Goal: Task Accomplishment & Management: Manage account settings

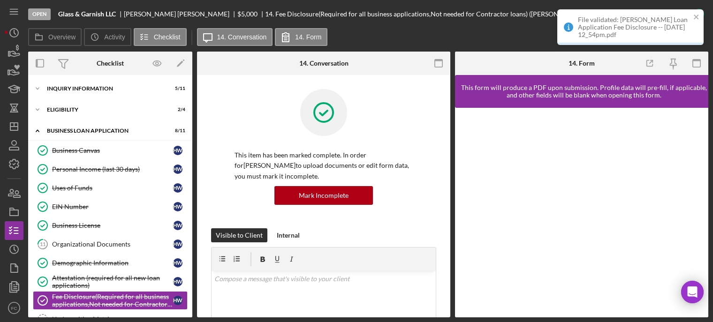
scroll to position [100, 0]
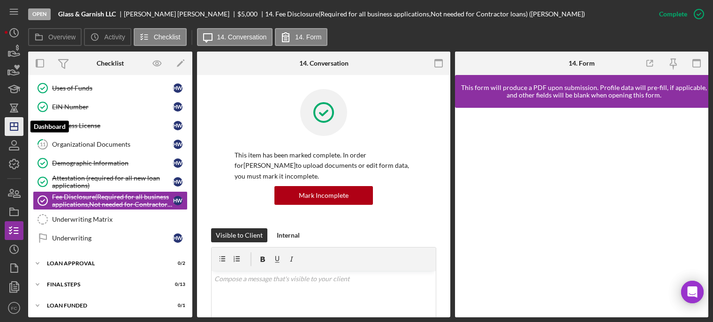
click at [17, 130] on polygon "button" at bounding box center [14, 127] width 8 height 8
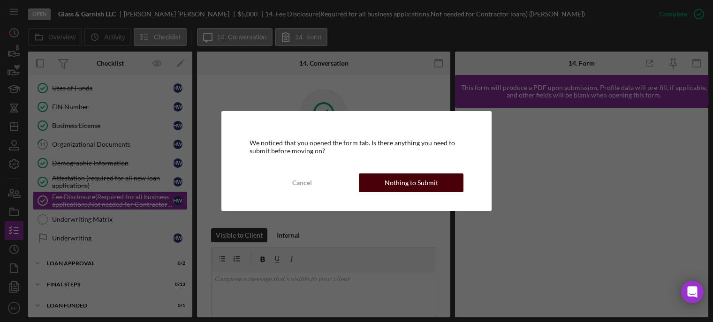
click at [392, 181] on div "Nothing to Submit" at bounding box center [411, 183] width 53 height 19
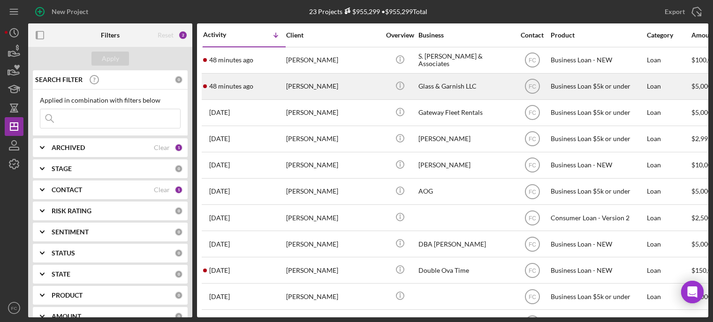
click at [259, 86] on div "48 minutes ago Hannah Wilhoit" at bounding box center [244, 86] width 82 height 25
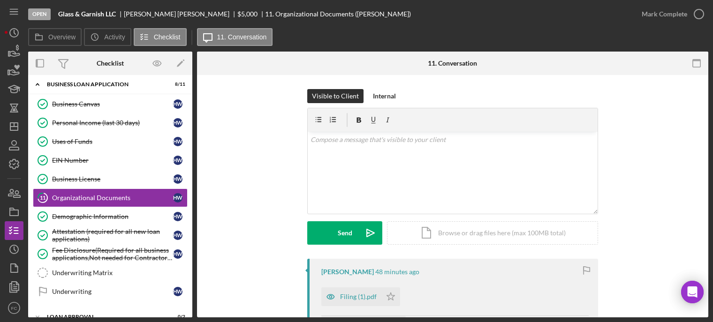
scroll to position [94, 0]
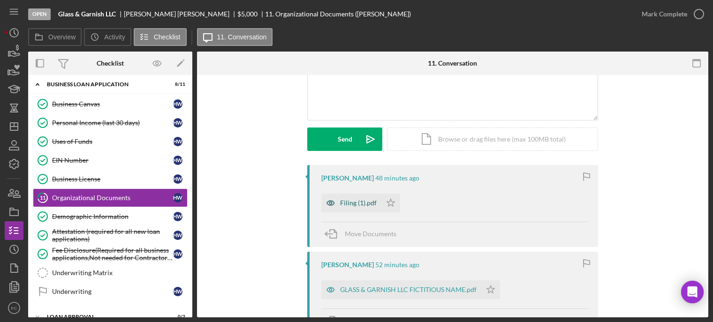
click at [352, 203] on div "Filing (1).pdf" at bounding box center [358, 203] width 37 height 8
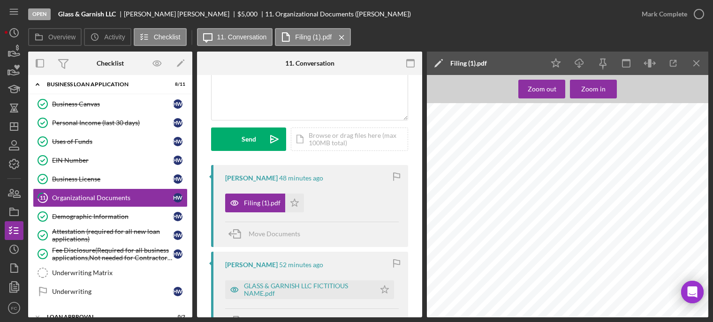
scroll to position [164, 0]
click at [252, 285] on div "GLASS & GARNISH LLC FICTITIOUS NAME.pdf" at bounding box center [307, 289] width 127 height 15
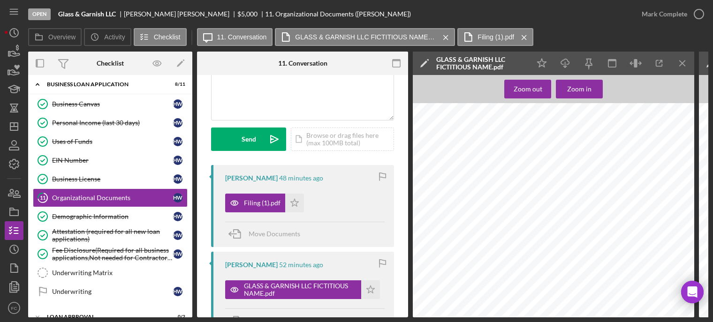
scroll to position [167, 0]
click at [701, 13] on icon "button" at bounding box center [698, 13] width 23 height 23
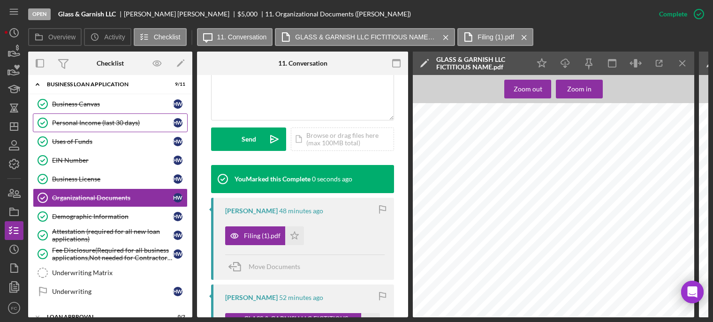
scroll to position [0, 0]
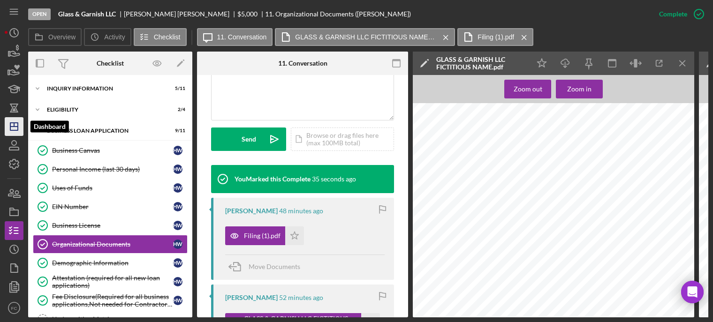
click at [13, 123] on icon "Icon/Dashboard" at bounding box center [13, 126] width 23 height 23
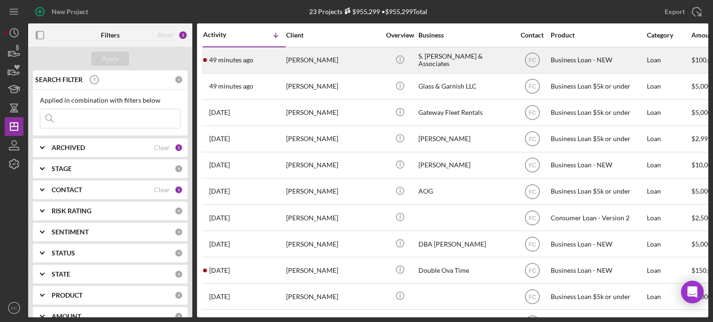
click at [261, 53] on div "49 minutes ago Samuel Jones" at bounding box center [244, 60] width 82 height 25
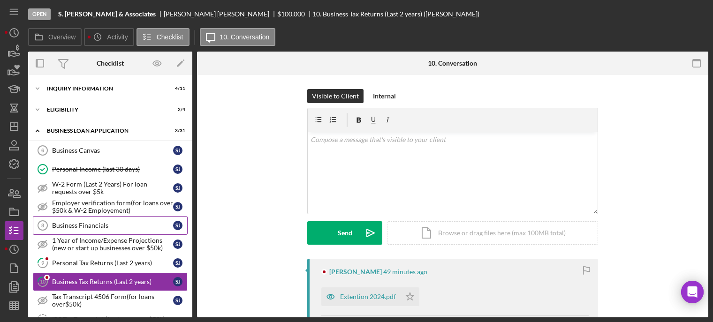
scroll to position [83, 0]
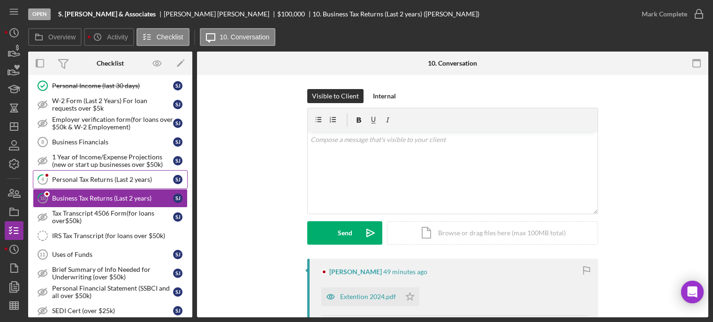
click at [72, 181] on div "Personal Tax Returns (Last 2 years)" at bounding box center [112, 180] width 121 height 8
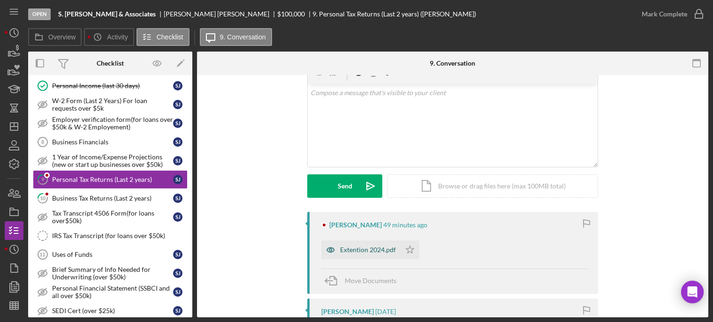
scroll to position [94, 0]
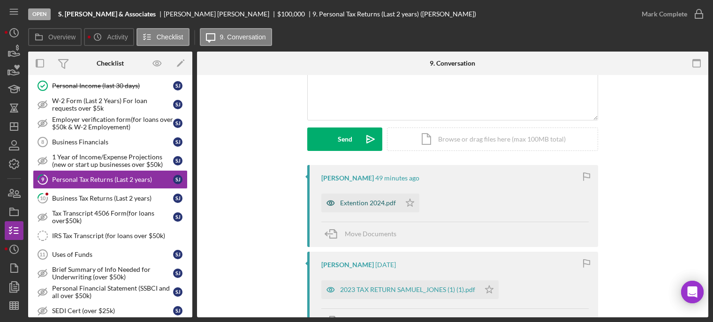
click at [358, 203] on div "Extention 2024.pdf" at bounding box center [368, 203] width 56 height 8
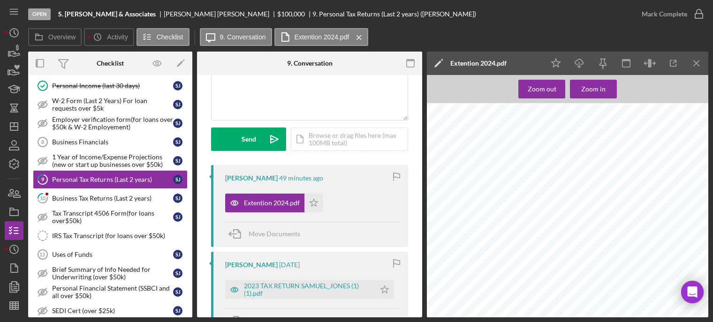
scroll to position [0, 0]
click at [285, 286] on div "2023 TAX RETURN SAMUEL_JONES (1) (1).pdf" at bounding box center [307, 289] width 127 height 15
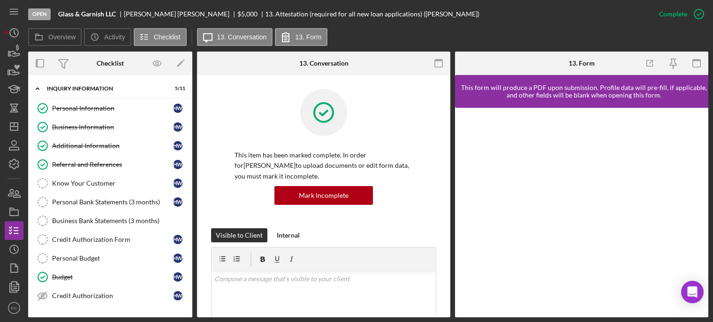
scroll to position [328, 0]
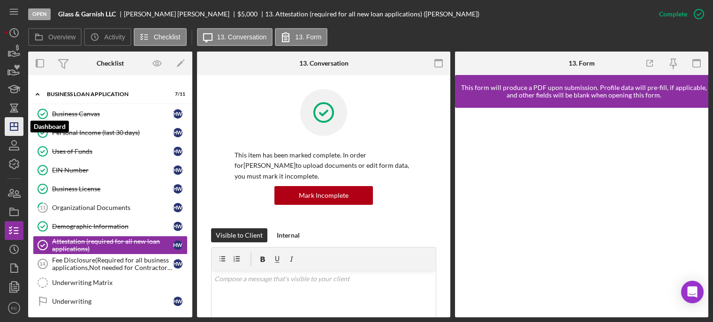
click at [9, 125] on icon "Icon/Dashboard" at bounding box center [13, 126] width 23 height 23
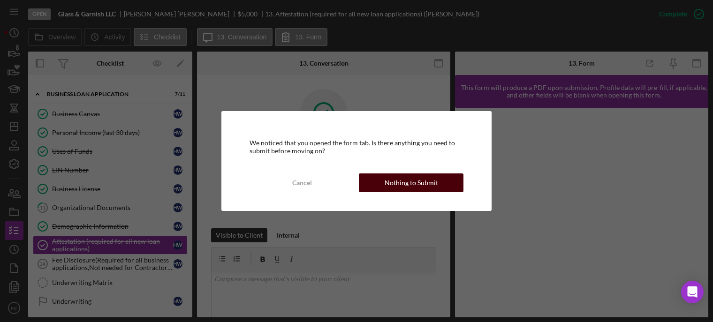
click at [373, 180] on button "Nothing to Submit" at bounding box center [411, 183] width 105 height 19
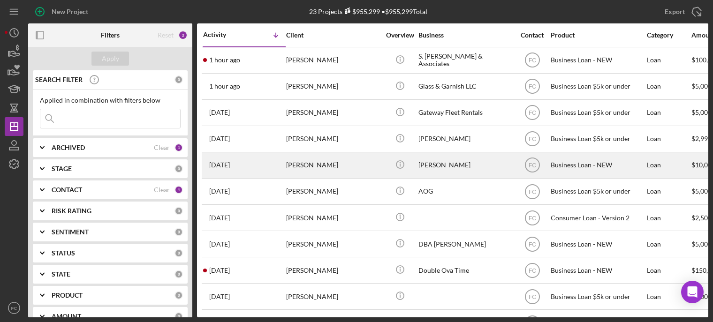
click at [267, 160] on div "6 days ago Shakera Thomas" at bounding box center [244, 165] width 82 height 25
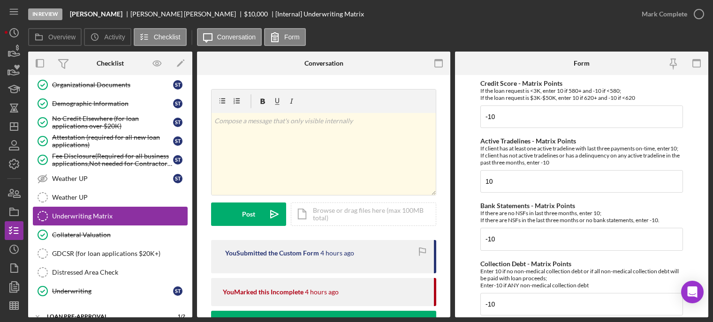
scroll to position [469, 0]
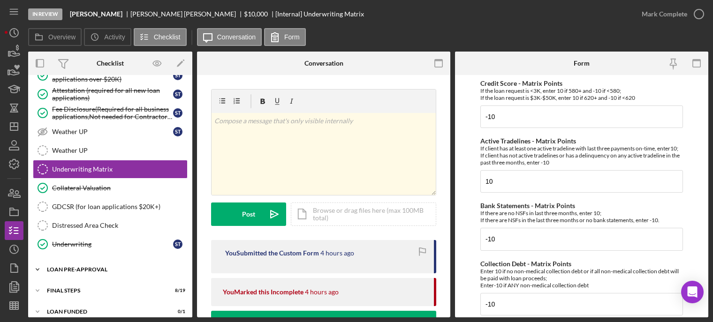
click at [121, 267] on div "LOAN PRE-APPROVAL" at bounding box center [114, 270] width 134 height 6
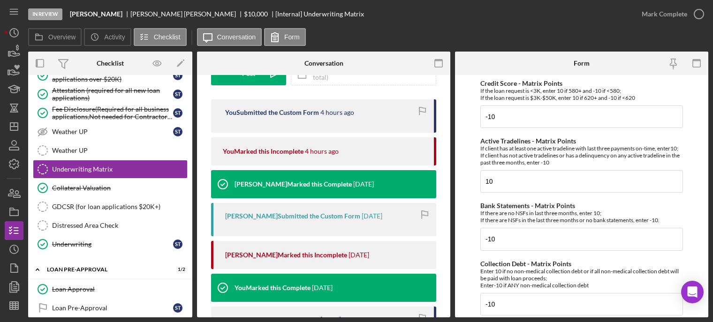
scroll to position [235, 0]
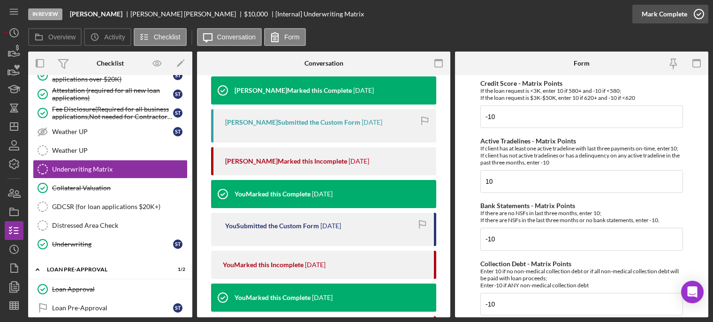
click at [700, 11] on icon "button" at bounding box center [698, 13] width 23 height 23
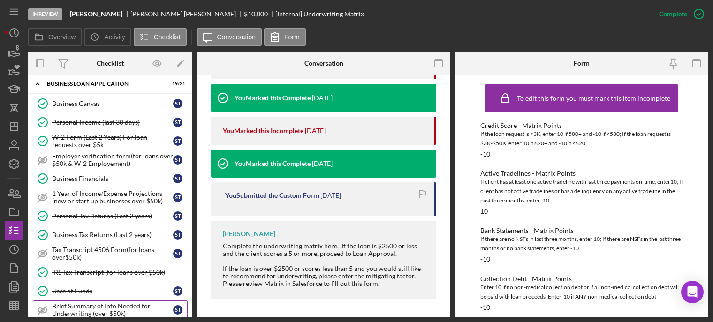
scroll to position [0, 0]
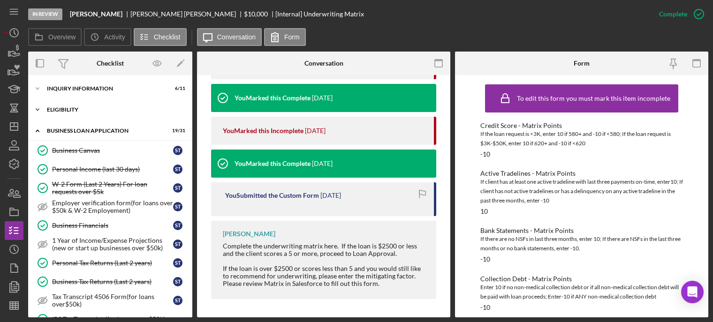
click at [54, 109] on div "ELIGIBILITY" at bounding box center [114, 110] width 134 height 6
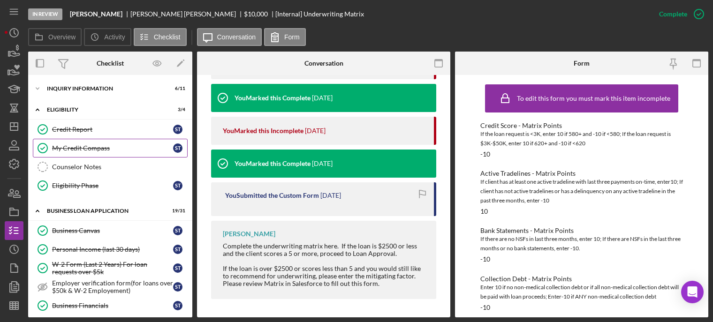
click at [68, 144] on div "My Credit Compass" at bounding box center [112, 148] width 121 height 8
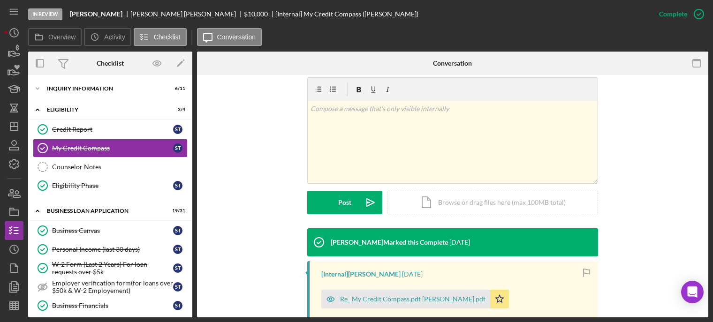
scroll to position [235, 0]
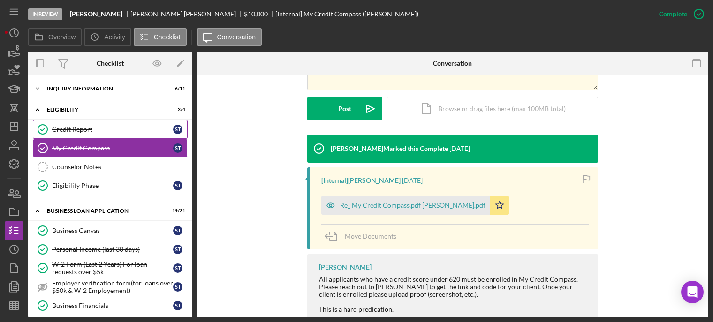
click at [70, 129] on div "Credit Report" at bounding box center [112, 130] width 121 height 8
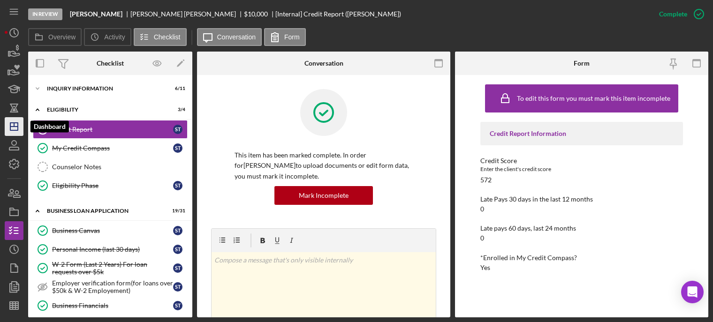
click at [14, 130] on polygon "button" at bounding box center [14, 127] width 8 height 8
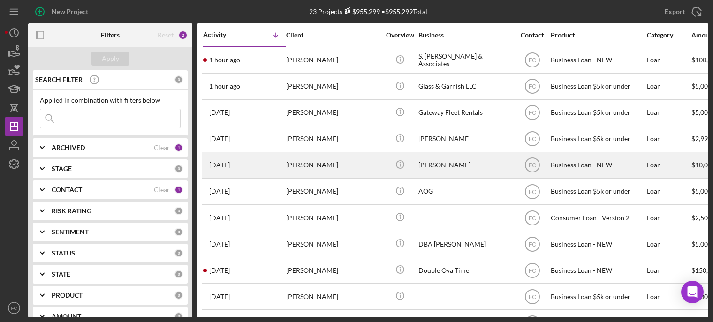
scroll to position [47, 0]
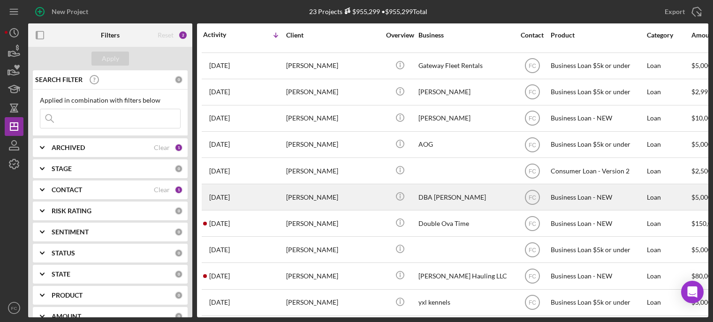
click at [319, 203] on div "[PERSON_NAME]" at bounding box center [333, 197] width 94 height 25
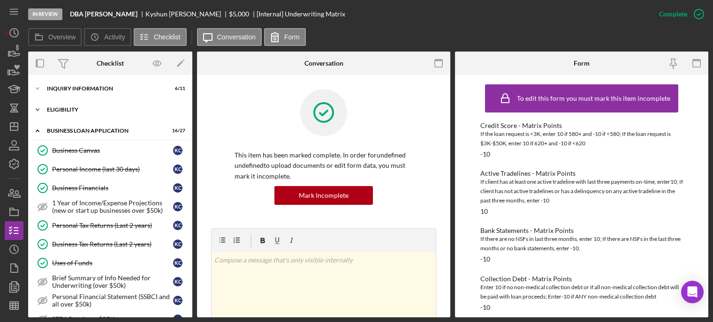
click at [87, 105] on div "Icon/Expander ELIGIBILITY 3 / 4" at bounding box center [110, 109] width 164 height 19
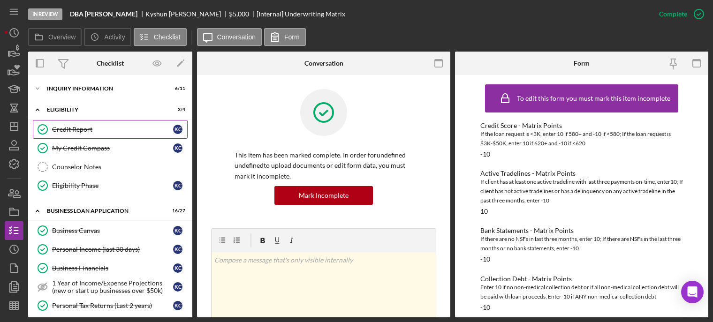
click at [81, 126] on div "Credit Report" at bounding box center [112, 130] width 121 height 8
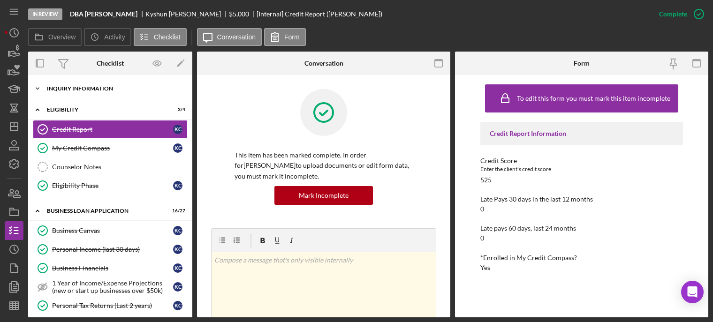
click at [88, 91] on div "INQUIRY INFORMATION" at bounding box center [114, 89] width 134 height 6
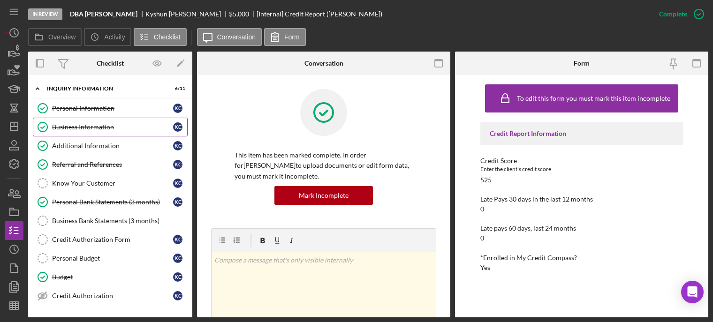
click at [58, 126] on div "Business Information" at bounding box center [112, 127] width 121 height 8
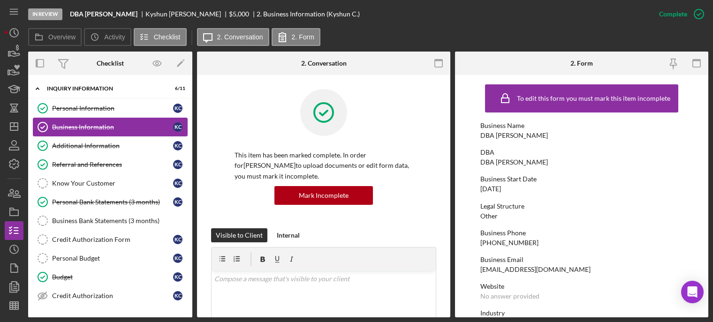
scroll to position [47, 0]
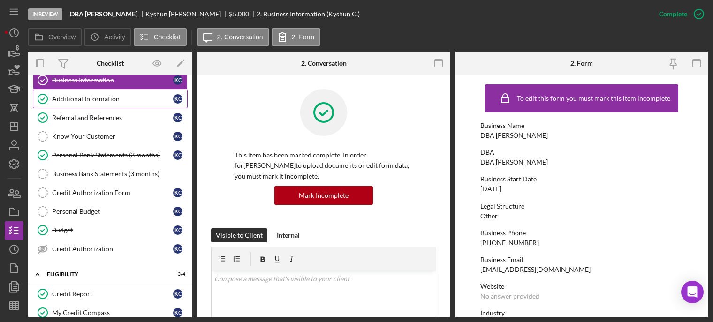
click at [84, 100] on div "Additional Information" at bounding box center [112, 99] width 121 height 8
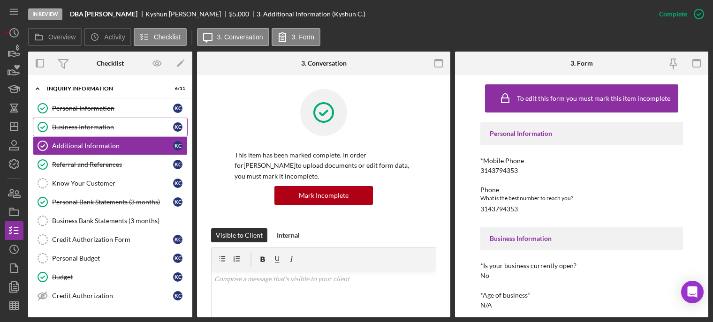
click at [66, 123] on div "Business Information" at bounding box center [112, 127] width 121 height 8
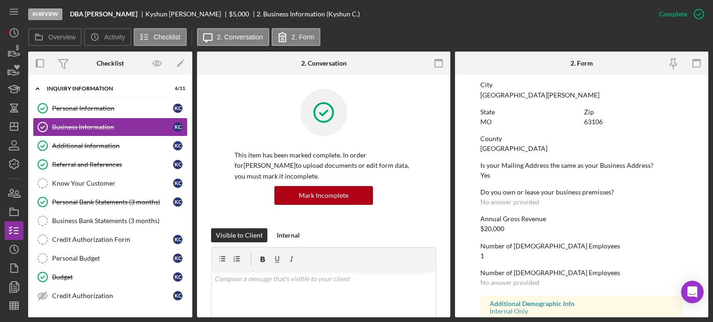
scroll to position [465, 0]
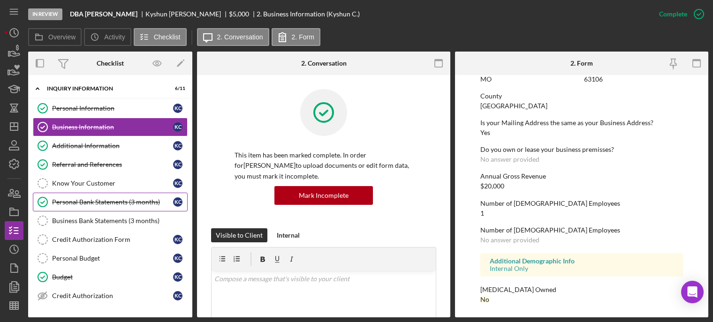
click at [84, 203] on div "Personal Bank Statements (3 months)" at bounding box center [112, 202] width 121 height 8
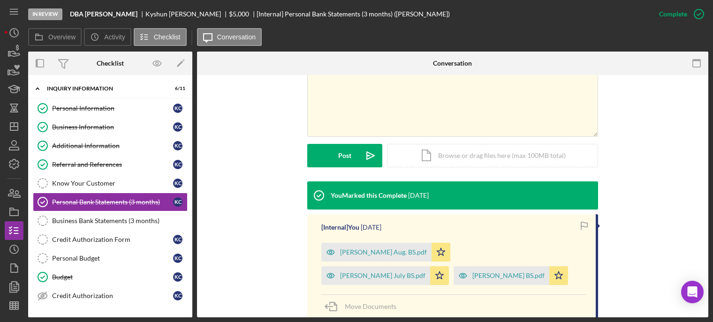
scroll to position [235, 0]
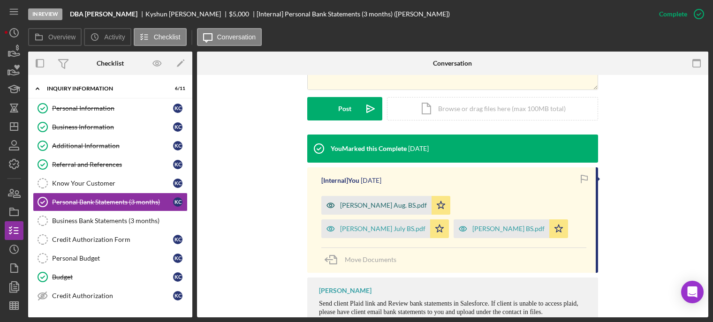
click at [363, 200] on div "Clark Aug. BS.pdf" at bounding box center [376, 205] width 110 height 19
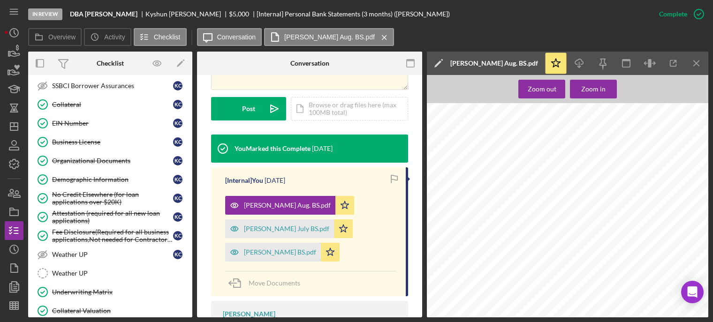
scroll to position [657, 0]
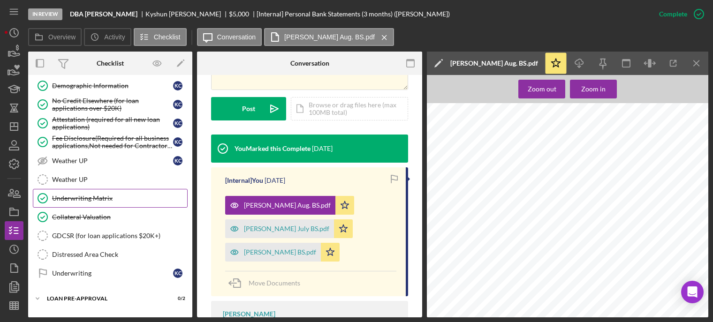
click at [86, 189] on link "Underwriting Matrix Underwriting Matrix" at bounding box center [110, 198] width 155 height 19
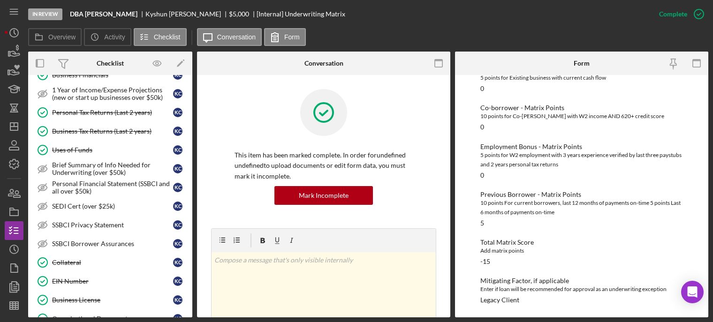
scroll to position [311, 0]
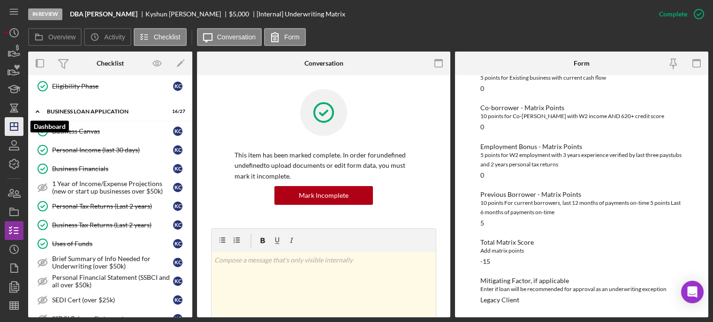
click at [12, 124] on icon "Icon/Dashboard" at bounding box center [13, 126] width 23 height 23
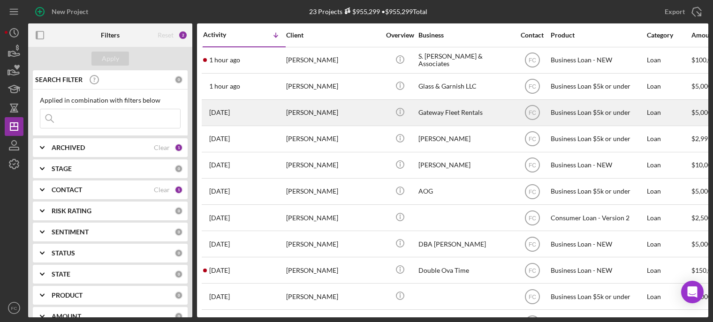
click at [343, 110] on div "[PERSON_NAME]" at bounding box center [333, 112] width 94 height 25
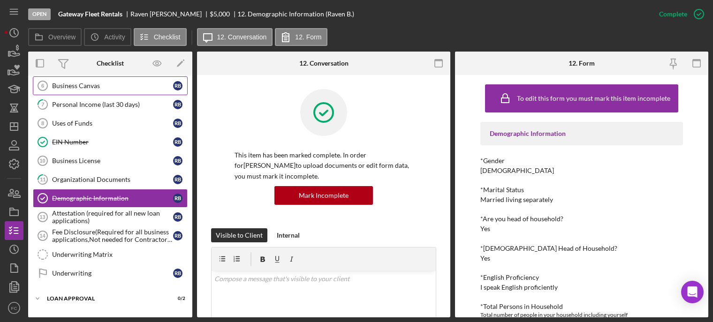
scroll to position [18, 0]
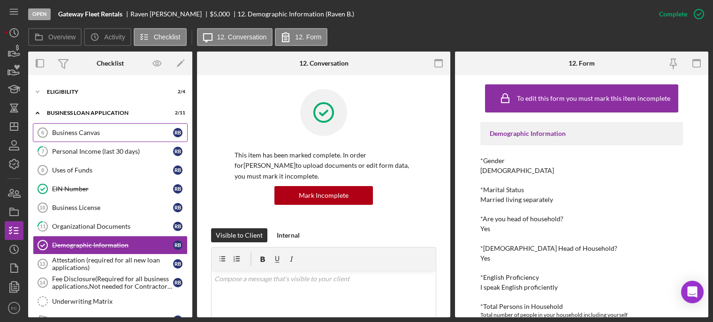
click at [91, 133] on div "Business Canvas" at bounding box center [112, 133] width 121 height 8
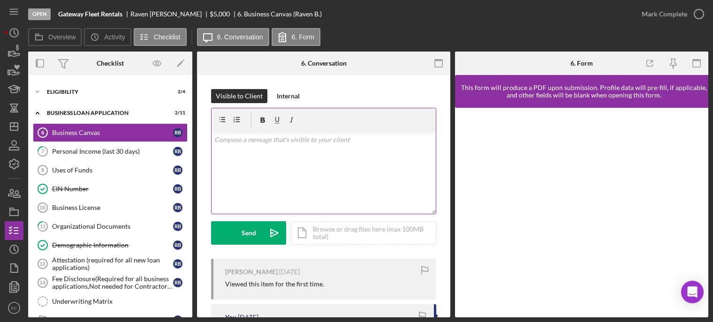
scroll to position [163, 0]
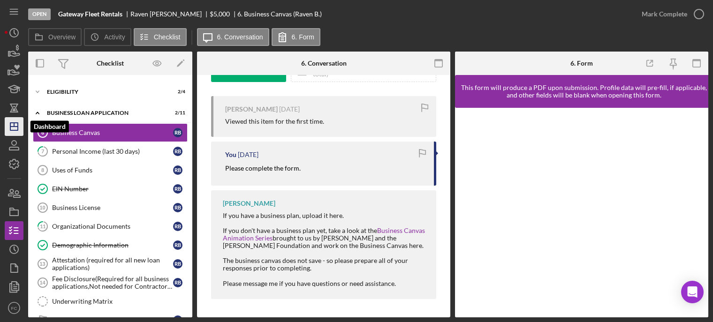
click at [10, 123] on polygon "button" at bounding box center [14, 127] width 8 height 8
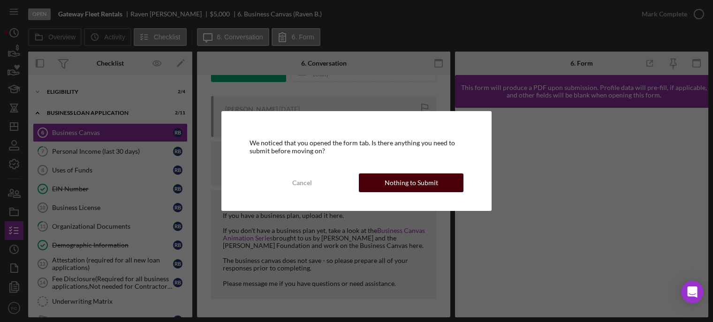
click at [382, 181] on button "Nothing to Submit" at bounding box center [411, 183] width 105 height 19
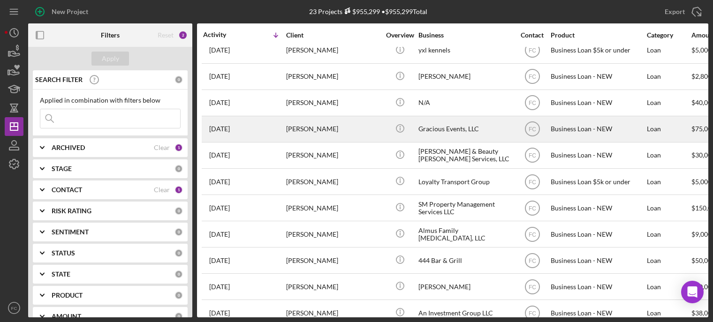
scroll to position [252, 0]
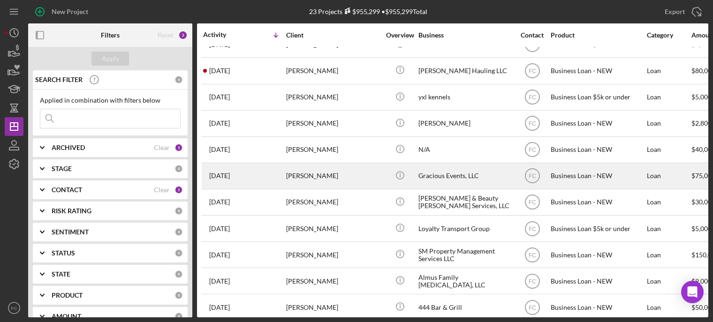
click at [360, 166] on div "[PERSON_NAME]" at bounding box center [333, 176] width 94 height 25
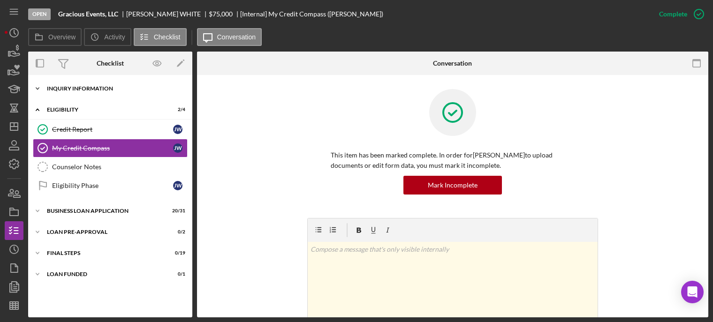
click at [91, 96] on div "Icon/Expander INQUIRY INFORMATION 5 / 11" at bounding box center [110, 88] width 164 height 19
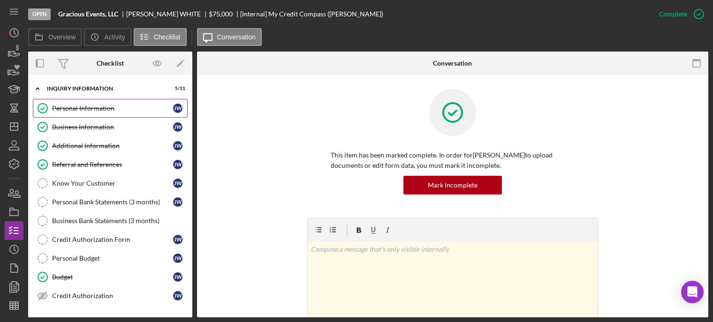
click at [88, 111] on div "Personal Information" at bounding box center [112, 109] width 121 height 8
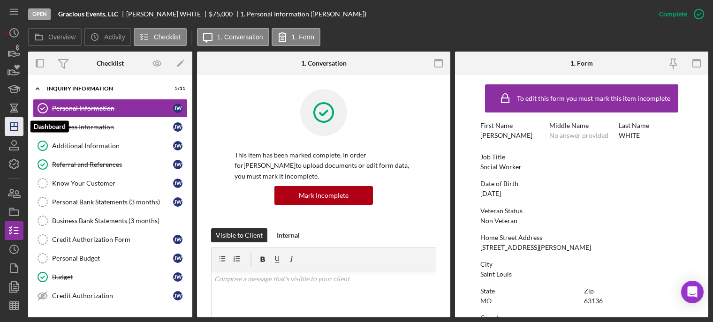
click at [14, 129] on icon "Icon/Dashboard" at bounding box center [13, 126] width 23 height 23
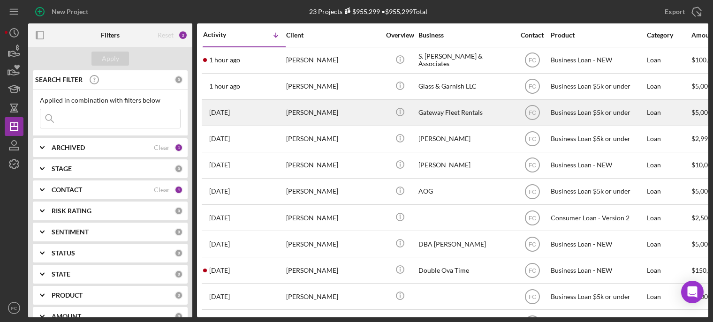
click at [377, 114] on div "[PERSON_NAME]" at bounding box center [333, 112] width 94 height 25
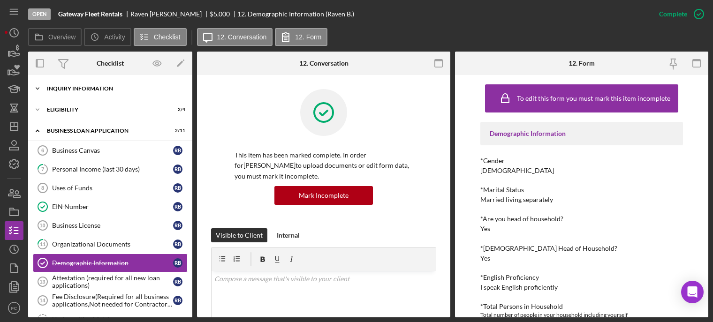
click at [111, 88] on div "INQUIRY INFORMATION" at bounding box center [114, 89] width 134 height 6
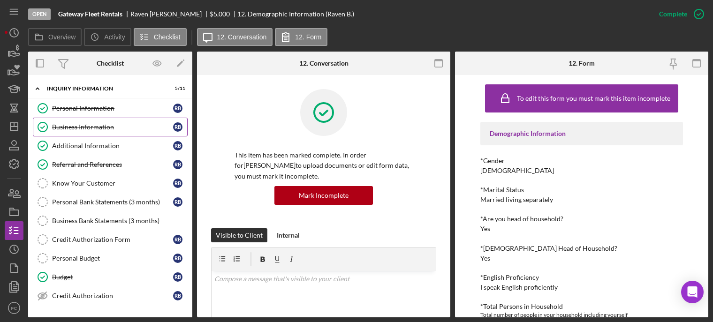
click at [67, 122] on link "Business Information Business Information R B" at bounding box center [110, 127] width 155 height 19
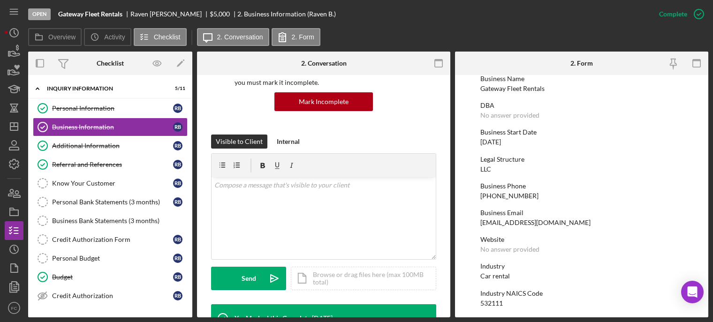
scroll to position [94, 0]
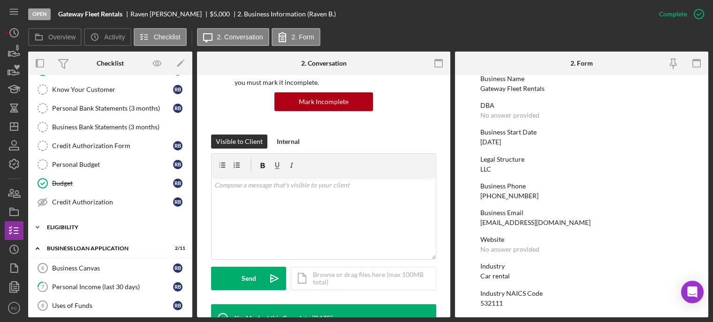
click at [79, 230] on div "Icon/Expander Eligibility 2 / 4" at bounding box center [110, 227] width 164 height 19
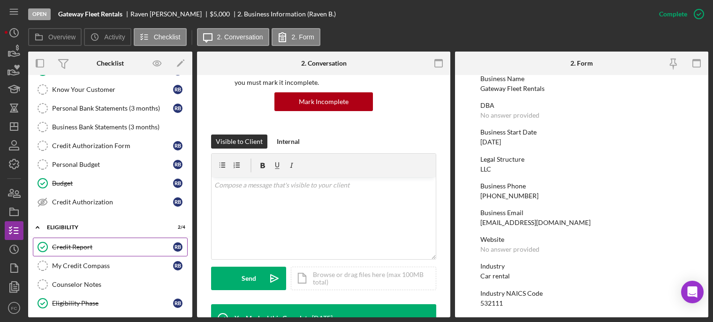
click at [81, 245] on div "Credit Report" at bounding box center [112, 247] width 121 height 8
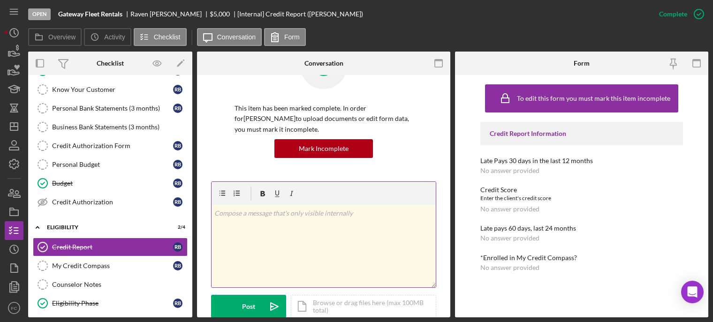
scroll to position [188, 0]
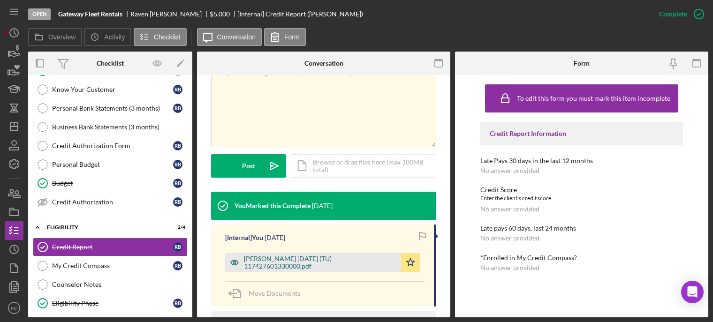
click at [297, 255] on div "Ballard, Raven 2025-09-05 (TU) - 117427601330000.pdf" at bounding box center [320, 262] width 152 height 15
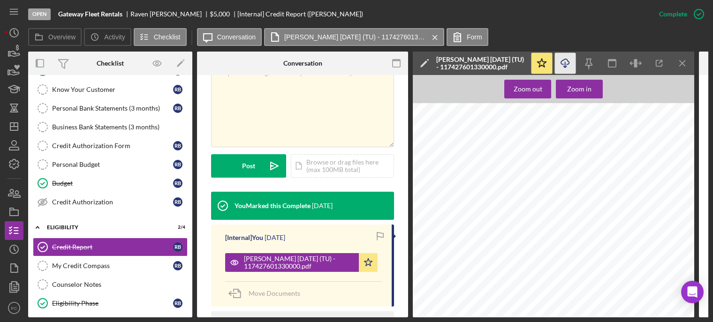
scroll to position [0, 0]
click at [571, 63] on icon "Icon/Download" at bounding box center [565, 63] width 21 height 21
click at [16, 125] on icon "Icon/Dashboard" at bounding box center [13, 126] width 23 height 23
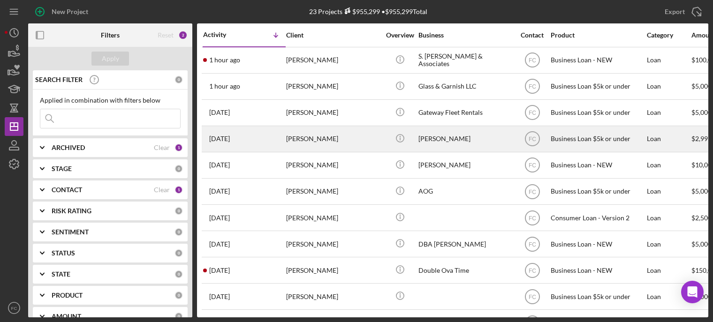
click at [251, 135] on div "6 days ago Marshall Moss" at bounding box center [244, 139] width 82 height 25
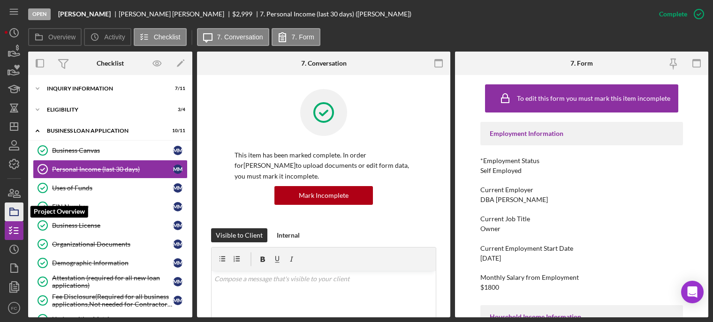
click at [17, 209] on icon "button" at bounding box center [13, 211] width 23 height 23
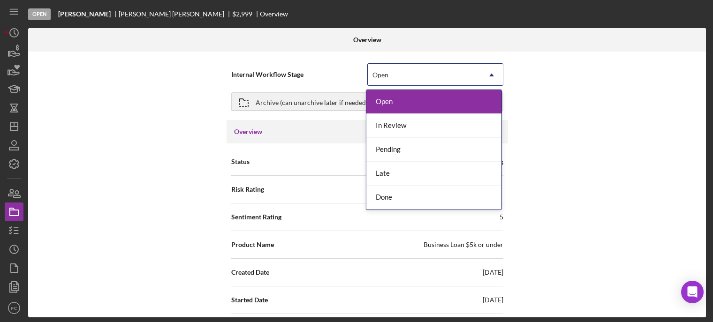
click at [406, 80] on div "Open" at bounding box center [424, 75] width 113 height 22
click at [394, 127] on div "In Review" at bounding box center [433, 126] width 135 height 24
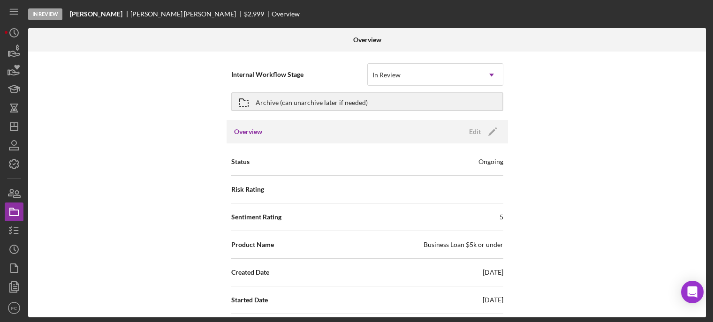
click at [288, 133] on div "Overview Edit Icon/Edit" at bounding box center [367, 131] width 281 height 23
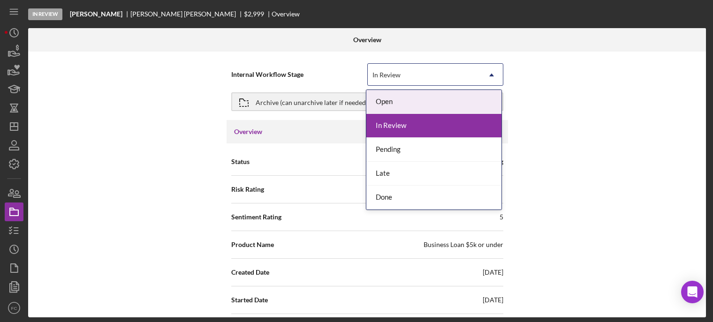
click at [425, 80] on div "In Review" at bounding box center [424, 75] width 113 height 22
click at [402, 121] on div "In Review" at bounding box center [433, 126] width 135 height 24
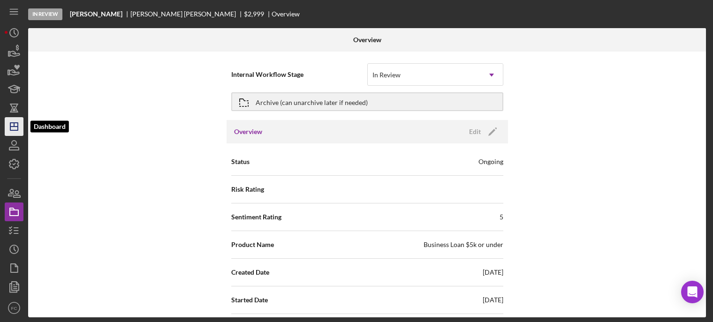
click at [13, 121] on icon "Icon/Dashboard" at bounding box center [13, 126] width 23 height 23
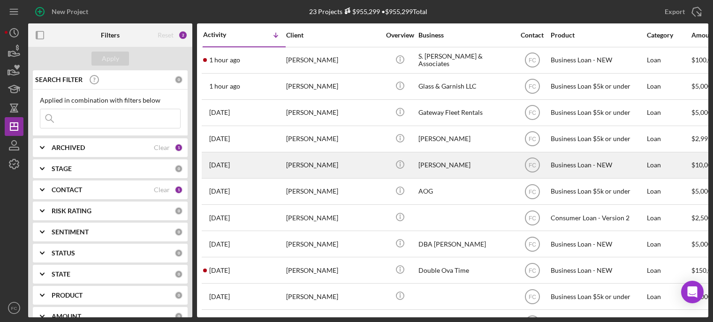
click at [263, 170] on div "6 days ago Shakera Thomas" at bounding box center [244, 165] width 82 height 25
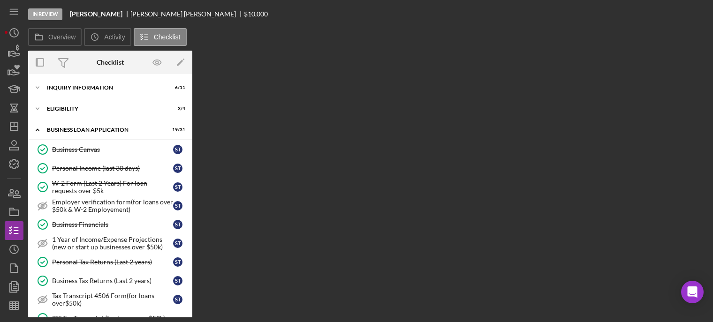
scroll to position [436, 0]
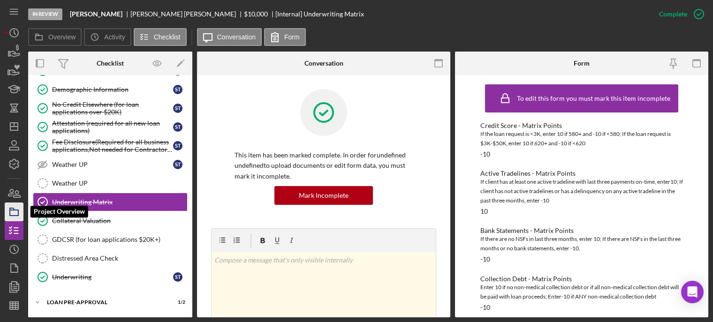
click at [11, 208] on polygon "button" at bounding box center [12, 209] width 5 height 2
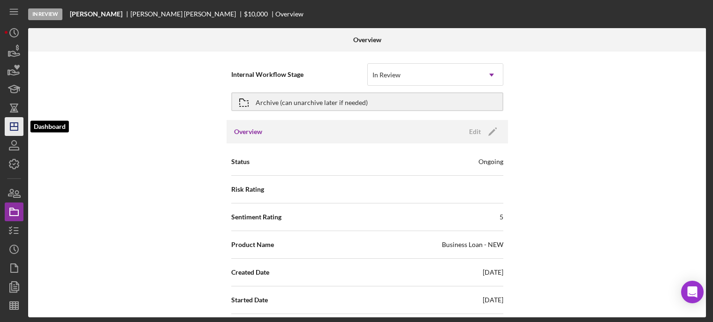
click at [13, 127] on line "button" at bounding box center [14, 127] width 8 height 0
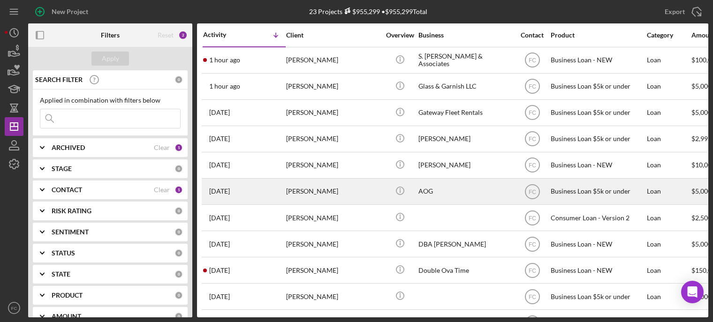
click at [273, 190] on div "7 days ago Stephen McCrary" at bounding box center [244, 191] width 82 height 25
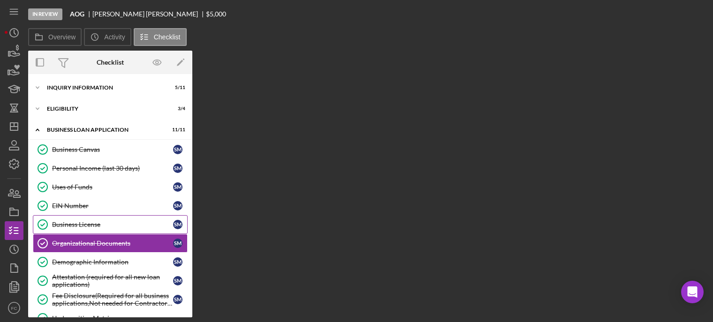
scroll to position [46, 0]
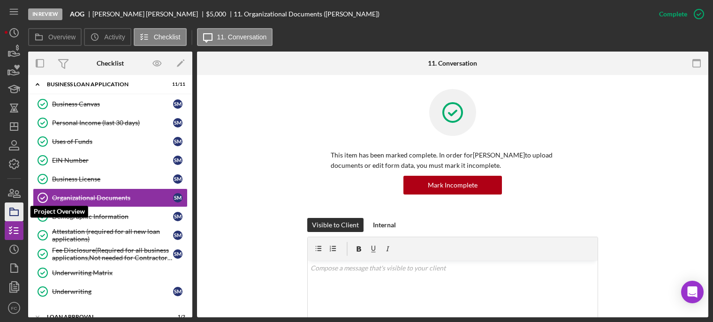
click at [14, 211] on icon "button" at bounding box center [13, 211] width 23 height 23
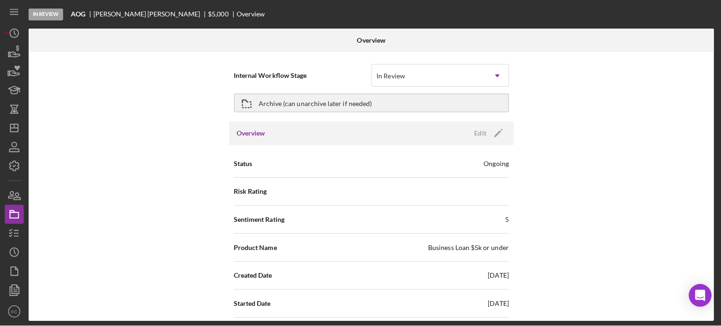
scroll to position [47, 0]
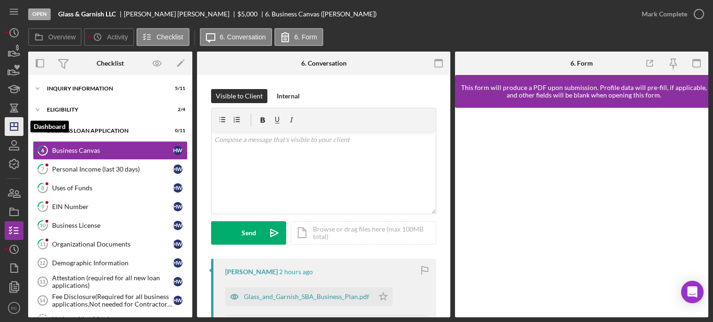
click at [12, 124] on icon "Icon/Dashboard" at bounding box center [13, 126] width 23 height 23
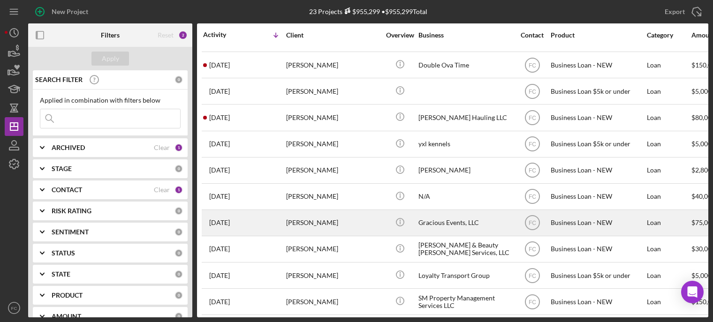
scroll to position [346, 0]
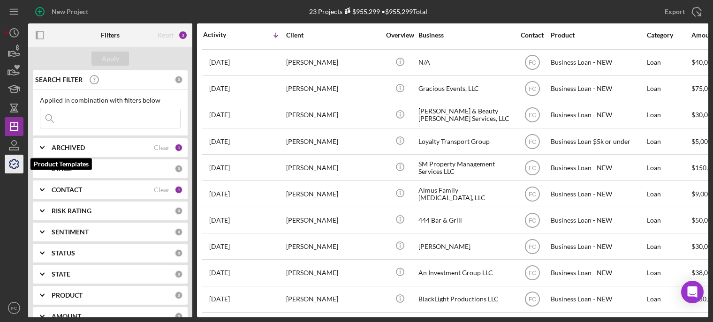
click at [14, 164] on polyline "button" at bounding box center [14, 164] width 2 height 1
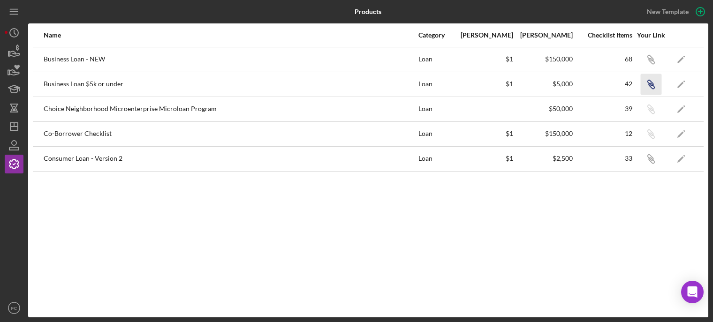
click at [651, 83] on icon "button" at bounding box center [652, 86] width 6 height 6
click at [10, 127] on line "button" at bounding box center [14, 127] width 8 height 0
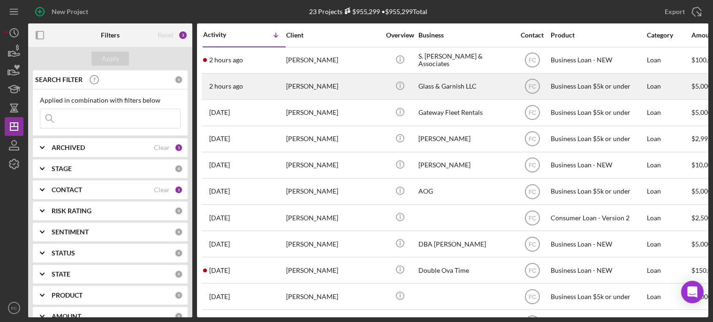
click at [346, 85] on div "[PERSON_NAME]" at bounding box center [333, 86] width 94 height 25
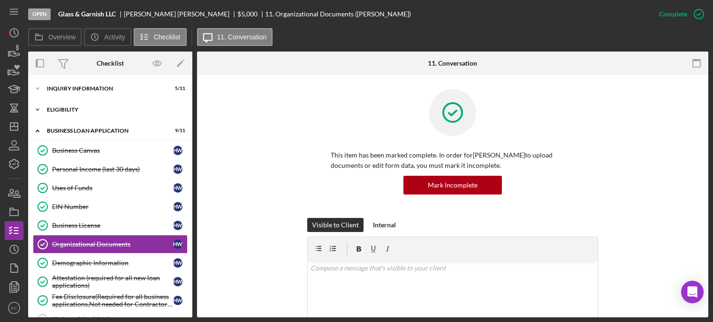
click at [62, 103] on div "Icon/Expander Eligibility 2 / 4" at bounding box center [110, 109] width 164 height 19
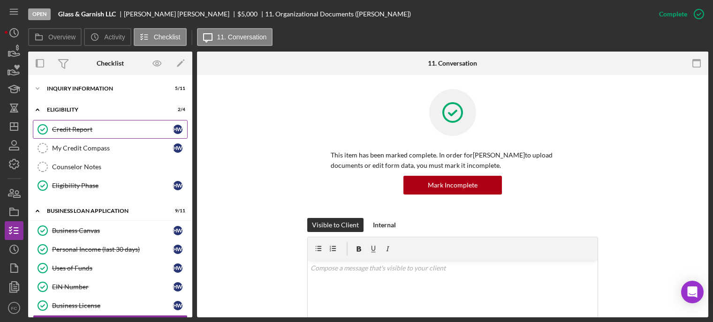
click at [68, 133] on div "Credit Report" at bounding box center [112, 130] width 121 height 8
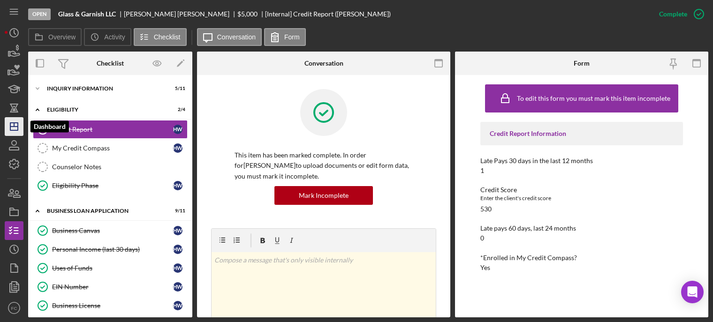
click at [14, 124] on line "button" at bounding box center [14, 125] width 0 height 4
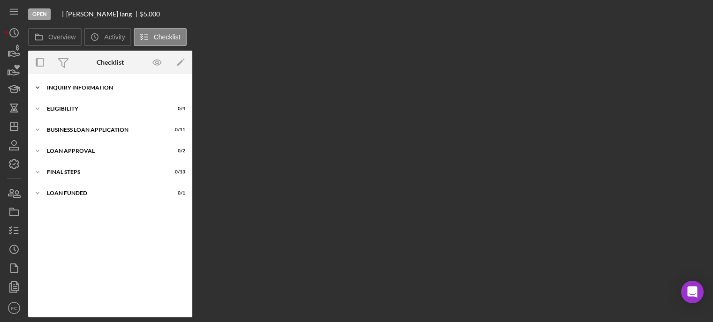
click at [92, 91] on div "Icon/Expander INQUIRY INFORMATION 0 / 11" at bounding box center [110, 87] width 164 height 19
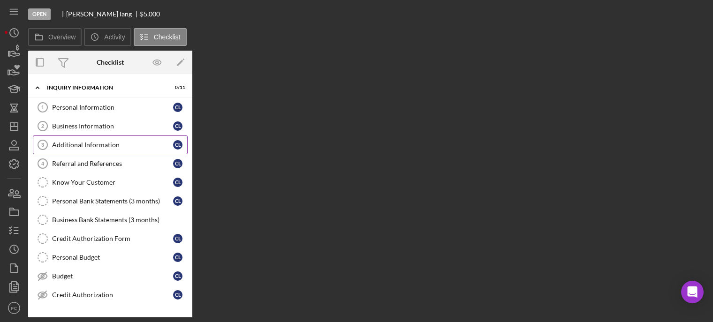
click at [65, 141] on div "Additional Information" at bounding box center [112, 145] width 121 height 8
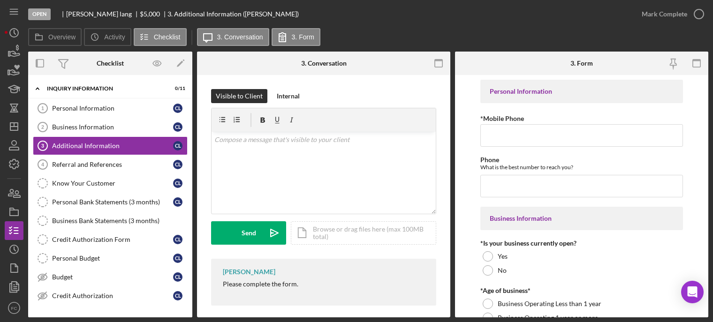
drag, startPoint x: 221, startPoint y: 284, endPoint x: 309, endPoint y: 292, distance: 88.0
click at [322, 295] on div "[PERSON_NAME] Please complete the form." at bounding box center [323, 282] width 225 height 47
copy div "Please complete the form."
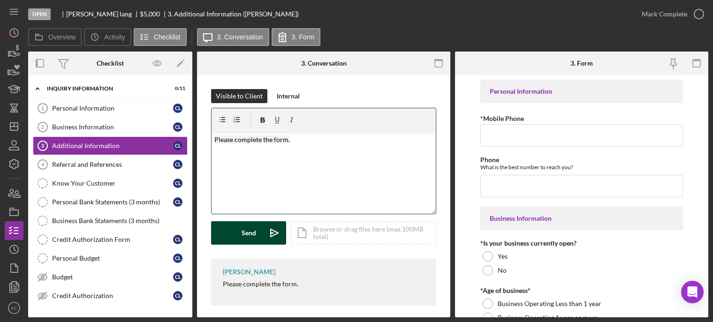
drag, startPoint x: 227, startPoint y: 232, endPoint x: 222, endPoint y: 228, distance: 6.3
click at [226, 232] on button "Send Icon/icon-invite-send" at bounding box center [248, 232] width 75 height 23
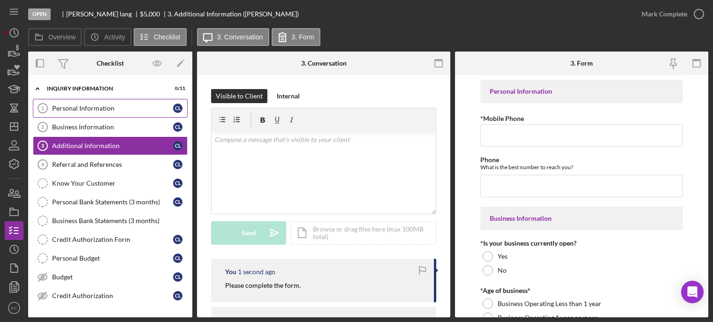
click at [69, 108] on div "Personal Information" at bounding box center [112, 109] width 121 height 8
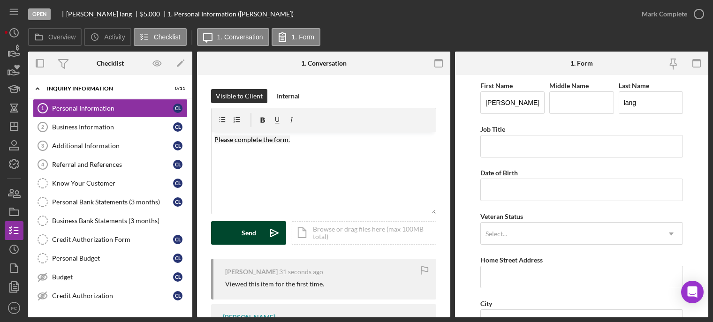
click at [229, 232] on button "Send Icon/icon-invite-send" at bounding box center [248, 232] width 75 height 23
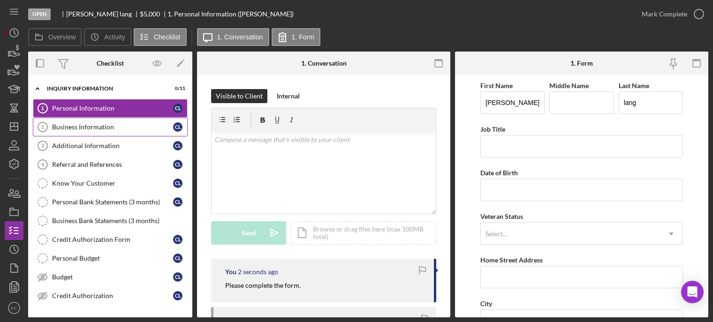
click at [71, 127] on div "Business Information" at bounding box center [112, 127] width 121 height 8
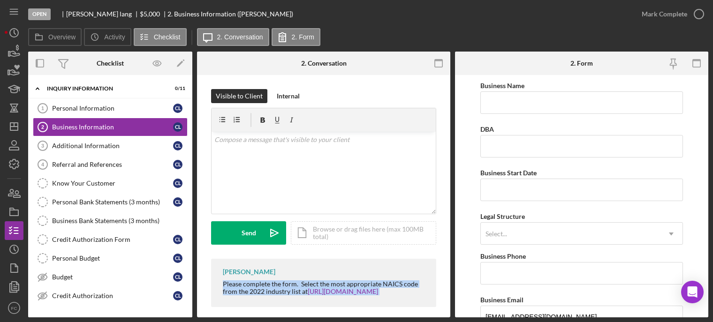
drag, startPoint x: 231, startPoint y: 283, endPoint x: 403, endPoint y: 300, distance: 173.5
click at [403, 301] on div "[PERSON_NAME] Please complete the form. Select the most appropriate NAICS code …" at bounding box center [323, 283] width 225 height 48
copy div "Please complete the form. Select the most appropriate NAICS code from the 2022 …"
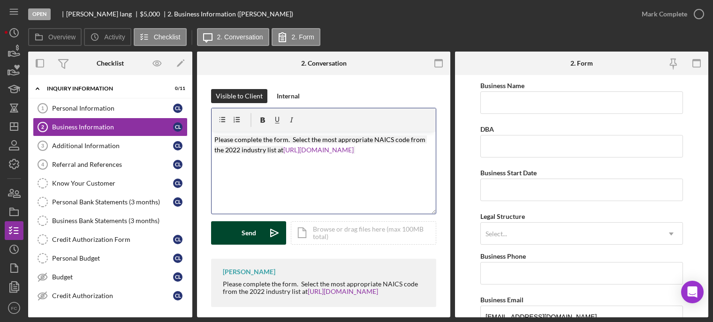
click at [245, 235] on div "Send" at bounding box center [249, 232] width 15 height 23
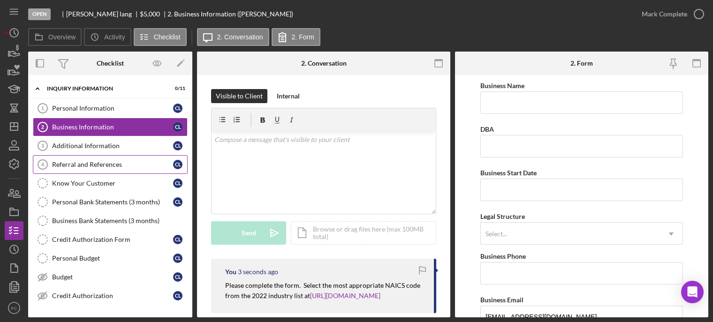
click at [77, 163] on div "Referral and References" at bounding box center [112, 165] width 121 height 8
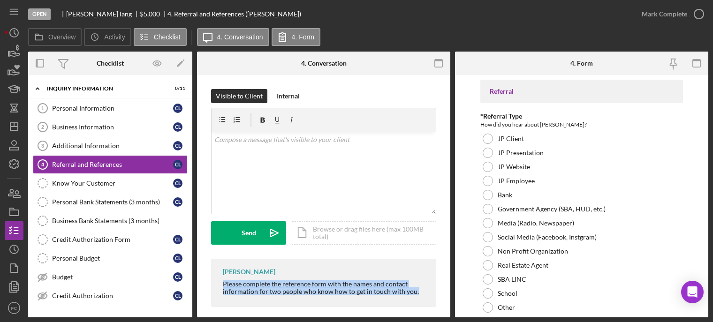
drag, startPoint x: 219, startPoint y: 283, endPoint x: 417, endPoint y: 292, distance: 197.7
click at [417, 292] on div "[PERSON_NAME] Please complete the reference form with the names and contact inf…" at bounding box center [323, 283] width 225 height 48
copy div "Please complete the reference form with the names and contact information for t…"
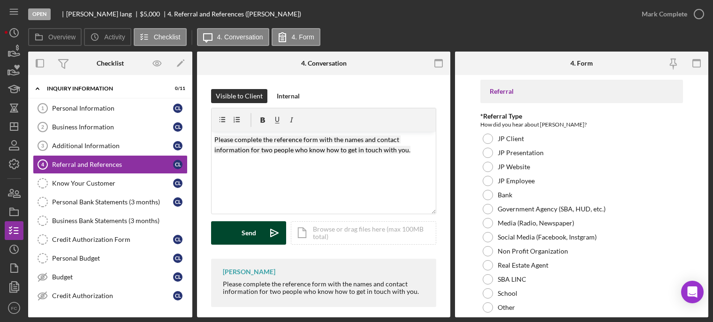
click at [247, 236] on div "Send" at bounding box center [249, 232] width 15 height 23
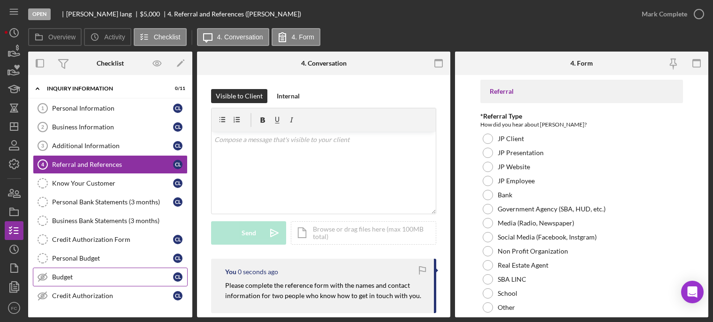
click at [86, 273] on div "Budget" at bounding box center [112, 277] width 121 height 8
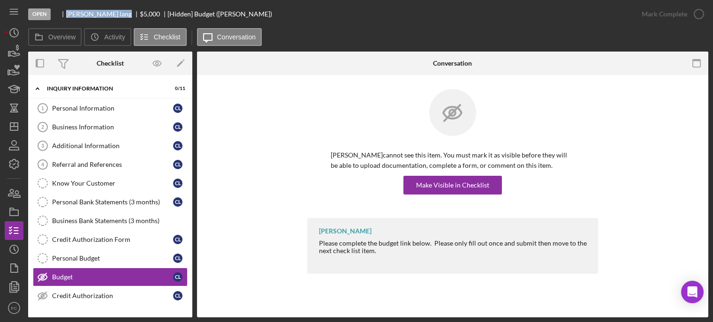
drag, startPoint x: 65, startPoint y: 15, endPoint x: 98, endPoint y: 14, distance: 32.4
click at [98, 14] on div "calvin lang $5,000 $5,000 [Hidden] Budget (calvin l.)" at bounding box center [165, 14] width 214 height 8
copy div "calvin lang"
click at [448, 191] on div "Make Visible in Checklist" at bounding box center [452, 185] width 73 height 19
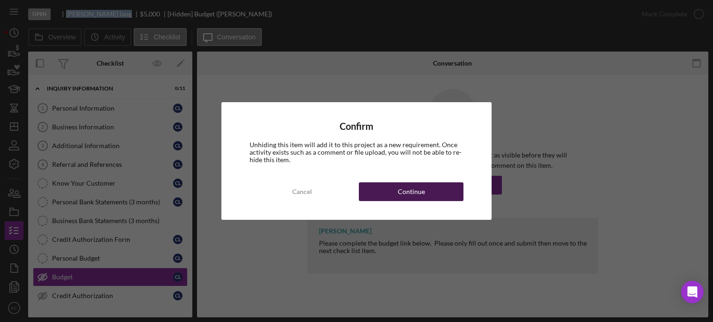
click at [443, 191] on button "Continue" at bounding box center [411, 191] width 105 height 19
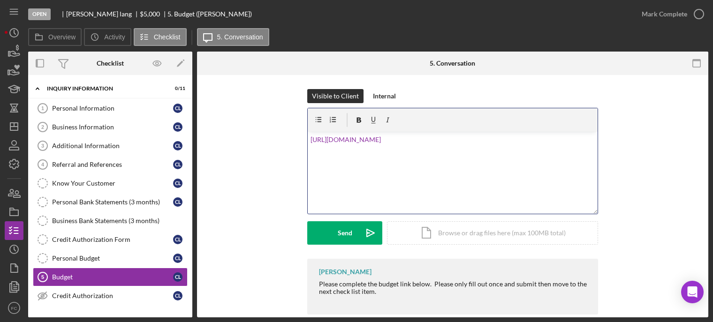
click at [308, 138] on div "v Color teal Color pink Remove color Add row above Add row below Add column bef…" at bounding box center [453, 173] width 290 height 82
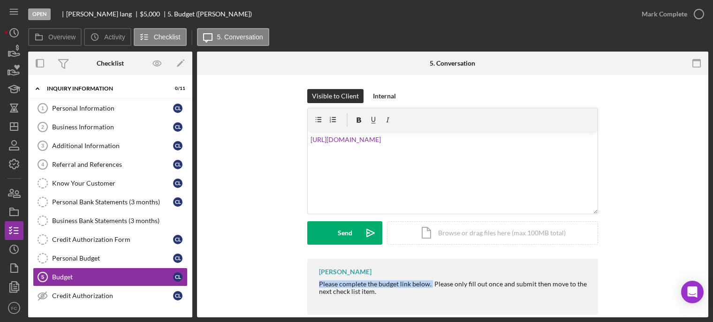
drag, startPoint x: 319, startPoint y: 283, endPoint x: 430, endPoint y: 283, distance: 110.7
click at [430, 283] on div "Franchot Cunningham Please complete the budget link below. Please only fill out…" at bounding box center [452, 287] width 291 height 56
copy div "Please complete the budget link below."
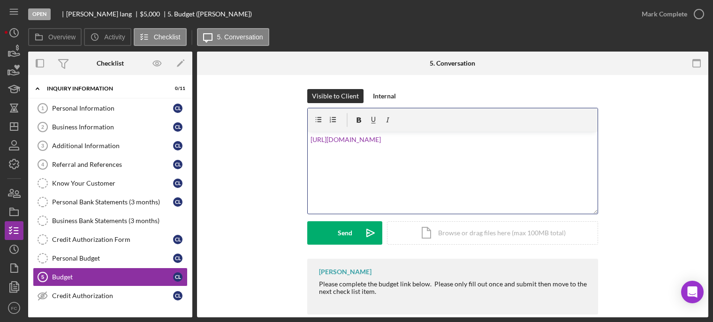
click at [308, 137] on div "v Color teal Color pink Remove color Add row above Add row below Add column bef…" at bounding box center [453, 173] width 290 height 82
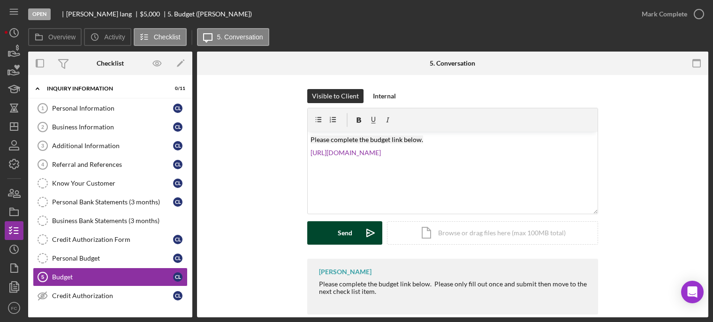
click at [315, 228] on button "Send Icon/icon-invite-send" at bounding box center [344, 232] width 75 height 23
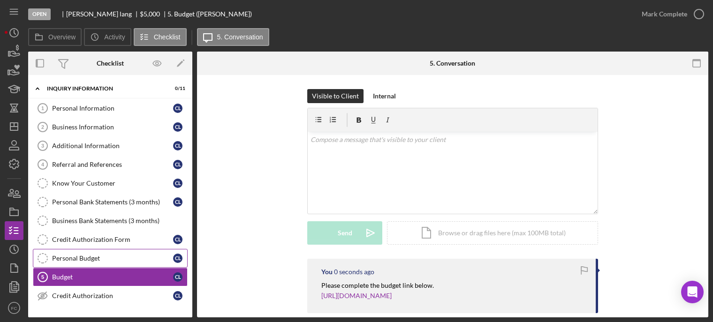
scroll to position [94, 0]
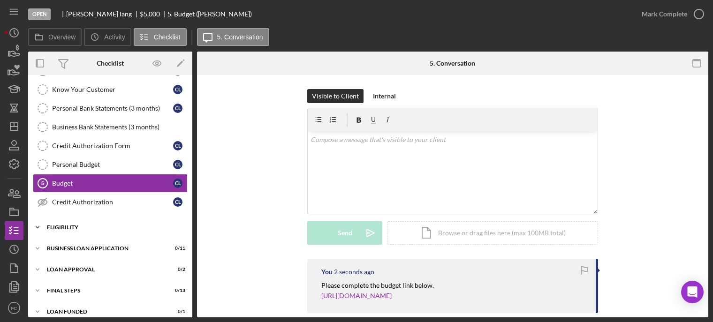
click at [79, 230] on div "Icon/Expander Eligibility 0 / 4" at bounding box center [110, 227] width 164 height 19
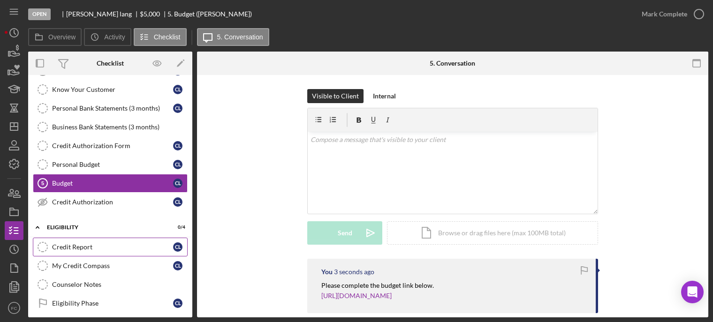
click at [79, 250] on link "Credit Report Credit Report c l" at bounding box center [110, 247] width 155 height 19
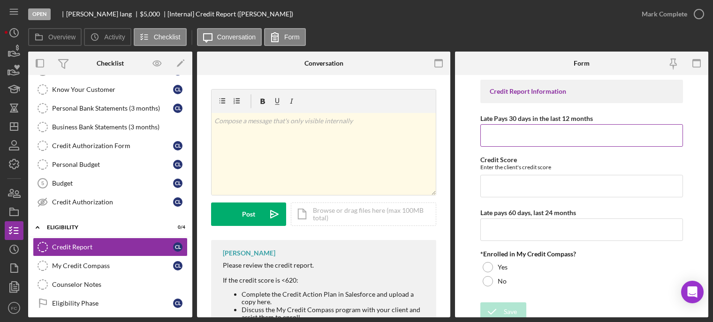
click at [504, 129] on input "Late Pays 30 days in the last 12 months" at bounding box center [581, 135] width 203 height 23
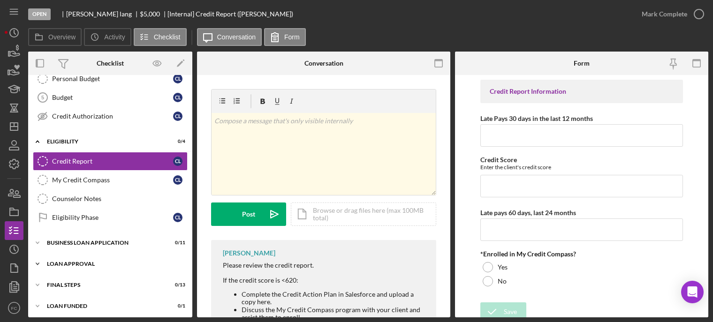
click at [83, 261] on div "Loan Approval" at bounding box center [114, 264] width 134 height 6
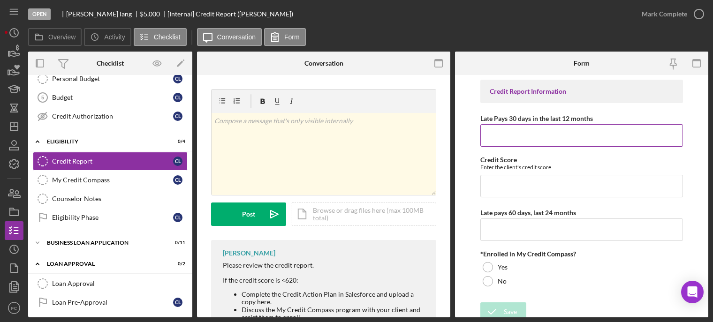
click at [501, 137] on input "Late Pays 30 days in the last 12 months" at bounding box center [581, 135] width 203 height 23
type input "5"
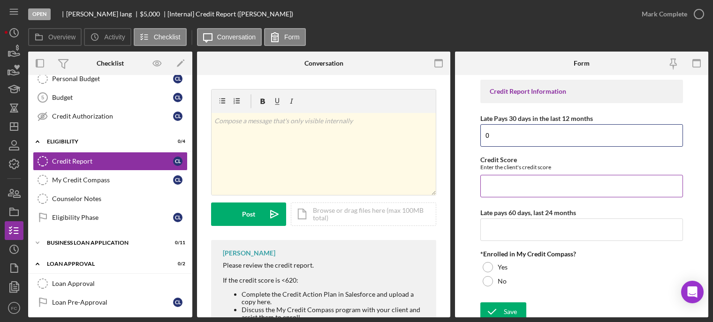
type input "0"
click at [486, 185] on input "Credit Score" at bounding box center [581, 186] width 203 height 23
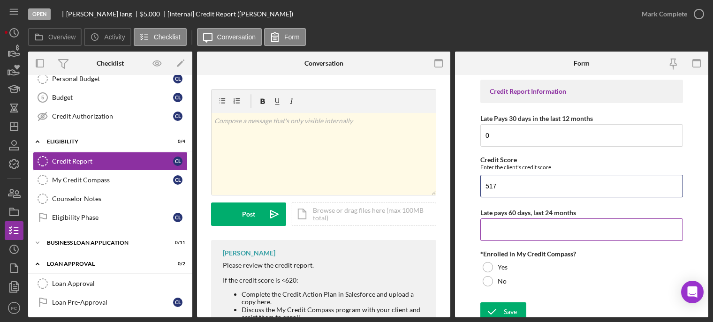
type input "517"
click at [505, 221] on input "Late pays 60 days, last 24 months" at bounding box center [581, 230] width 203 height 23
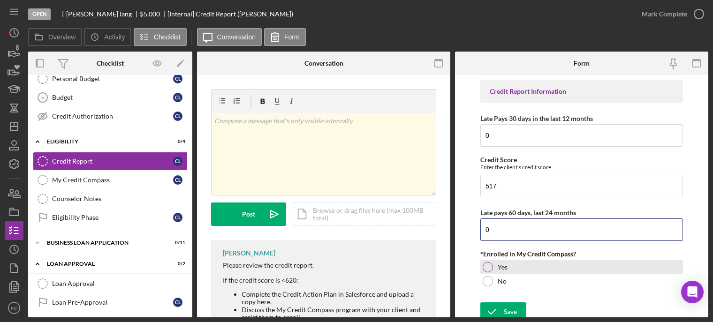
type input "0"
click at [486, 267] on div at bounding box center [488, 267] width 10 height 10
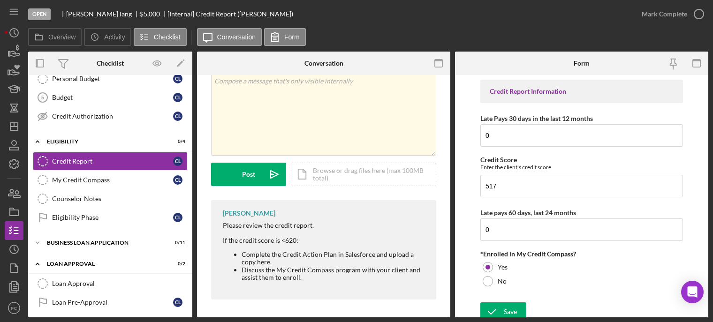
scroll to position [0, 0]
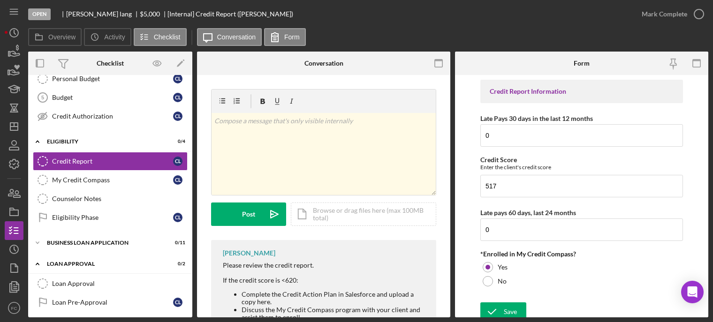
drag, startPoint x: 498, startPoint y: 308, endPoint x: 450, endPoint y: 280, distance: 55.8
click at [498, 309] on icon "submit" at bounding box center [491, 311] width 23 height 23
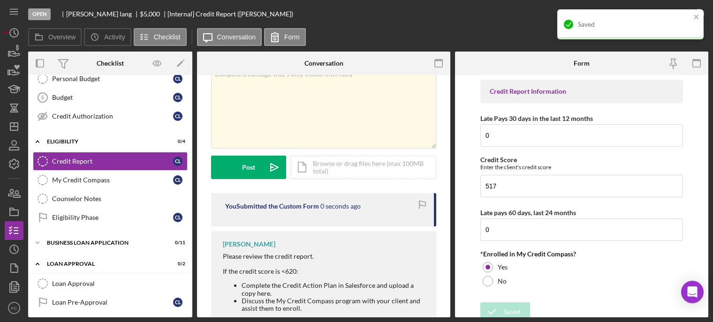
scroll to position [78, 0]
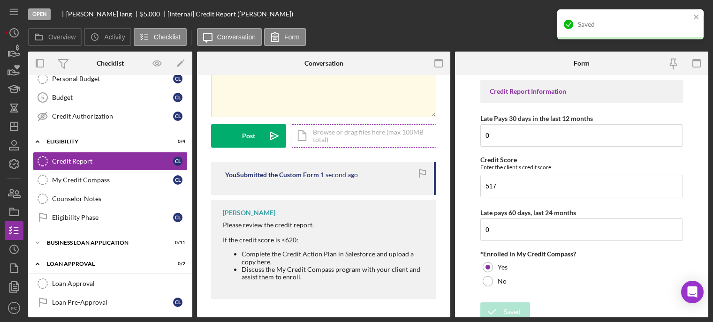
click at [323, 135] on div "Icon/Document Browse or drag files here (max 100MB total) Tap to choose files o…" at bounding box center [363, 135] width 145 height 23
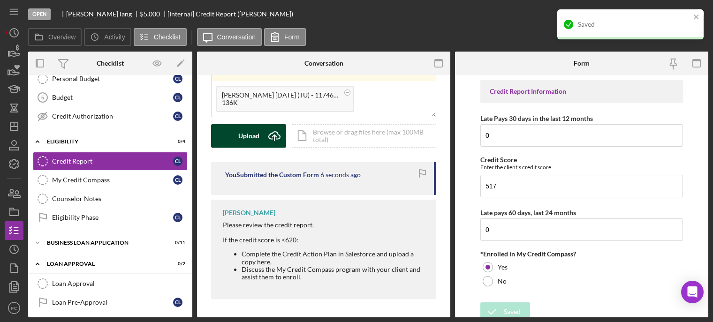
click at [264, 142] on icon "Icon/Upload" at bounding box center [274, 135] width 23 height 23
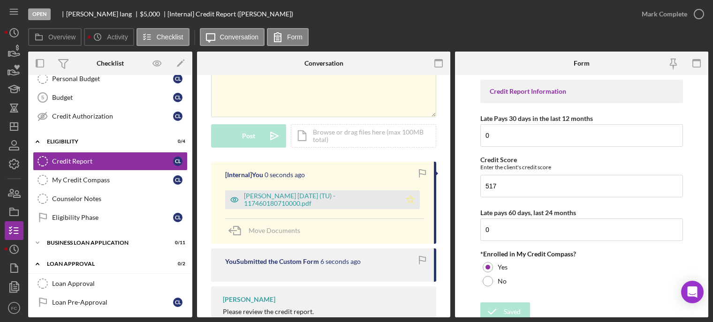
click at [409, 199] on icon "Icon/Star" at bounding box center [410, 199] width 19 height 19
click at [696, 15] on icon "button" at bounding box center [698, 13] width 23 height 23
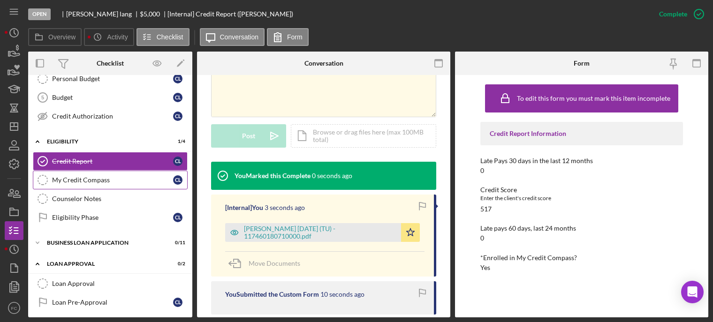
scroll to position [221, 0]
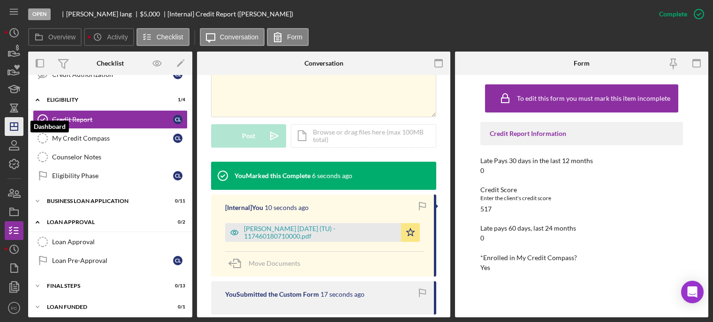
click at [13, 123] on polygon "button" at bounding box center [14, 127] width 8 height 8
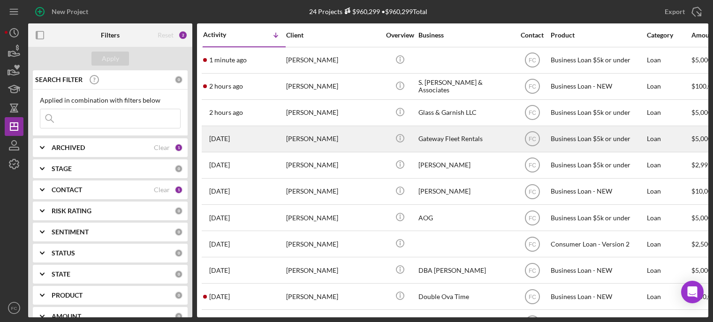
click at [244, 142] on div "6 days ago Raven Ballard" at bounding box center [244, 139] width 82 height 25
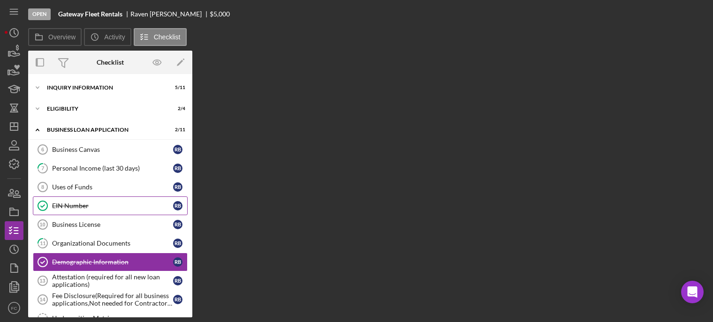
scroll to position [65, 0]
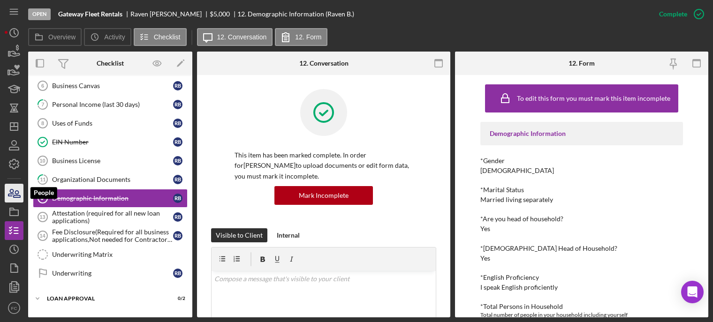
click at [15, 199] on icon "button" at bounding box center [13, 193] width 23 height 23
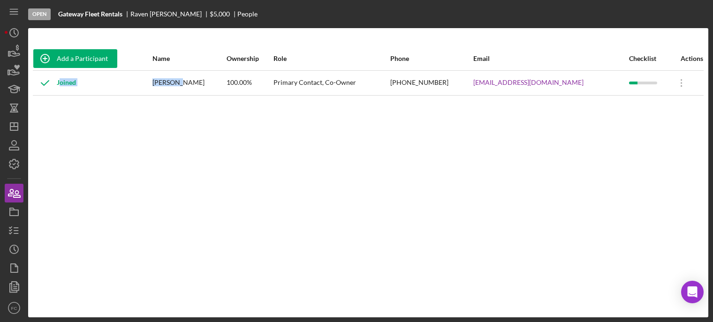
drag, startPoint x: 159, startPoint y: 81, endPoint x: 191, endPoint y: 83, distance: 32.0
click at [191, 83] on tr "Joined Raven Ballard 100.00% Primary Contact, Co-Owner (314) 728-7238 gatewayfl…" at bounding box center [368, 82] width 671 height 25
click at [175, 91] on div "[PERSON_NAME]" at bounding box center [188, 82] width 73 height 23
drag, startPoint x: 162, startPoint y: 80, endPoint x: 203, endPoint y: 81, distance: 40.4
click at [203, 81] on div "[PERSON_NAME]" at bounding box center [188, 82] width 73 height 23
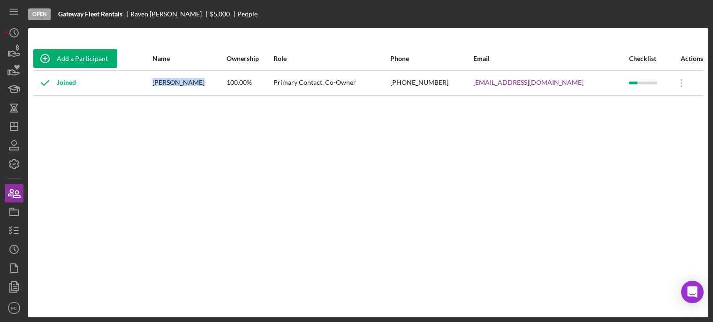
copy div "[PERSON_NAME]"
click at [303, 116] on div "Add a Participant Name Ownership Role Phone Email Checklist Actions Joined Rave…" at bounding box center [368, 173] width 680 height 252
drag, startPoint x: 404, startPoint y: 83, endPoint x: 448, endPoint y: 82, distance: 43.6
click at [453, 82] on div "(314) 728-7238" at bounding box center [431, 82] width 82 height 23
copy div "(314) 728-7238"
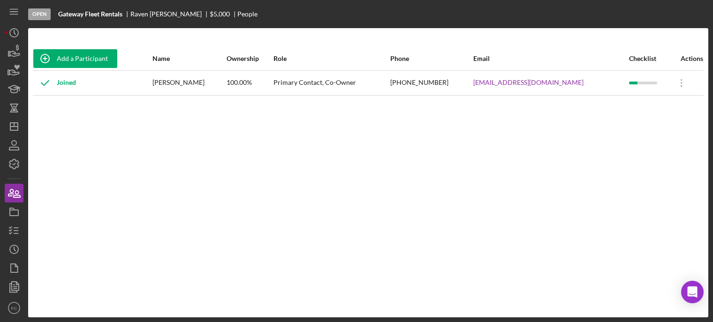
click at [497, 131] on div "Add a Participant Name Ownership Role Phone Email Checklist Actions Joined Rave…" at bounding box center [368, 173] width 680 height 252
drag, startPoint x: 474, startPoint y: 83, endPoint x: 576, endPoint y: 88, distance: 102.3
click at [576, 88] on tr "Joined Raven Ballard 100.00% Primary Contact, Co-Owner (314) 728-7238 gatewayfl…" at bounding box center [368, 82] width 671 height 25
copy tr "gatewayfleetrentals@gmail.com"
click at [10, 127] on line "button" at bounding box center [14, 127] width 8 height 0
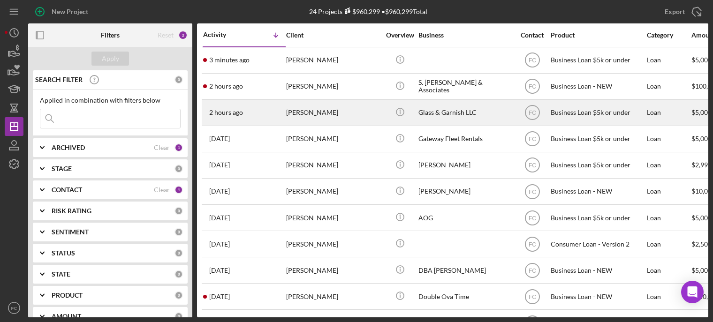
click at [273, 116] on div "2 hours ago Hannah Wilhoit" at bounding box center [244, 112] width 82 height 25
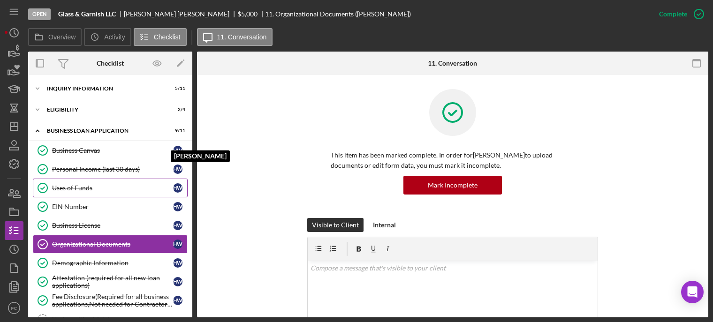
scroll to position [46, 0]
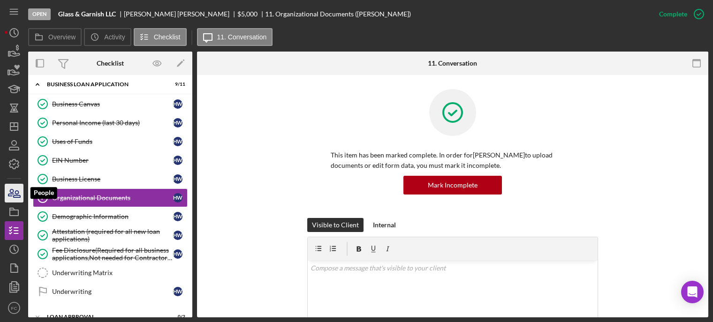
click at [13, 193] on icon "button" at bounding box center [13, 193] width 23 height 23
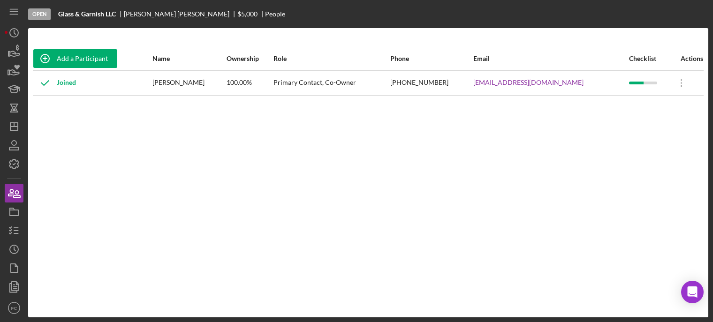
drag, startPoint x: 158, startPoint y: 81, endPoint x: 206, endPoint y: 83, distance: 48.8
click at [206, 83] on td "[PERSON_NAME]" at bounding box center [189, 82] width 74 height 25
copy div "[PERSON_NAME]"
drag, startPoint x: 254, startPoint y: 131, endPoint x: 254, endPoint y: 125, distance: 5.6
click at [254, 130] on div "Add a Participant Name Ownership Role Phone Email Checklist Actions Joined Hann…" at bounding box center [368, 173] width 680 height 252
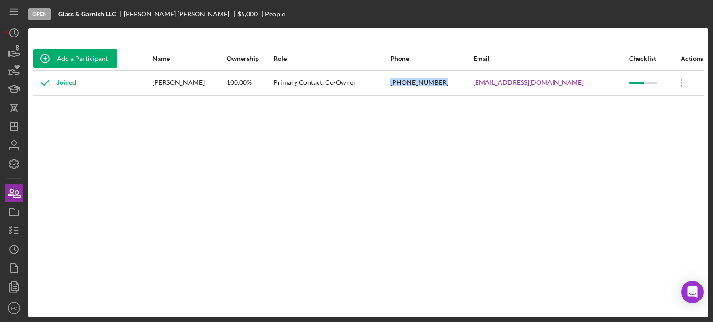
drag, startPoint x: 398, startPoint y: 80, endPoint x: 448, endPoint y: 82, distance: 49.7
click at [448, 82] on tr "Joined Hannah Wilhoit 100.00% Primary Contact, Co-Owner (660) 619-8743 glassgar…" at bounding box center [368, 82] width 671 height 25
copy tr "(660) 619-8743"
drag, startPoint x: 454, startPoint y: 179, endPoint x: 475, endPoint y: 127, distance: 56.2
click at [455, 177] on div "Add a Participant Name Ownership Role Phone Email Checklist Actions Joined Hann…" at bounding box center [368, 173] width 680 height 252
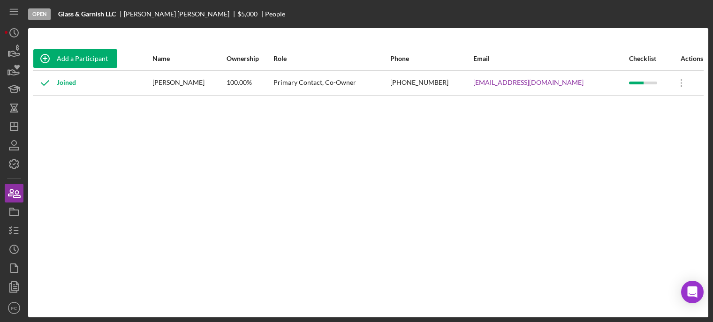
drag, startPoint x: 466, startPoint y: 82, endPoint x: 574, endPoint y: 87, distance: 108.5
click at [574, 87] on tr "Joined Hannah Wilhoit 100.00% Primary Contact, Co-Owner (660) 619-8743 glassgar…" at bounding box center [368, 82] width 671 height 25
click at [15, 126] on icon "Icon/Dashboard" at bounding box center [13, 126] width 23 height 23
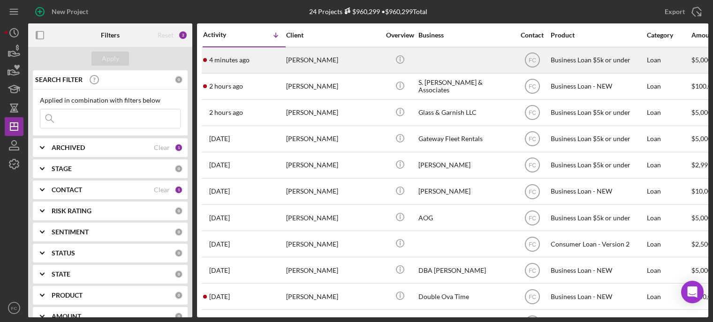
click at [260, 67] on div "4 minutes ago calvin lang" at bounding box center [244, 60] width 82 height 25
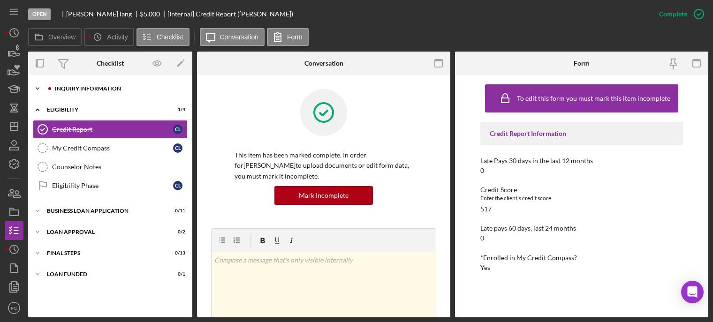
click at [79, 91] on div "INQUIRY INFORMATION" at bounding box center [118, 89] width 126 height 6
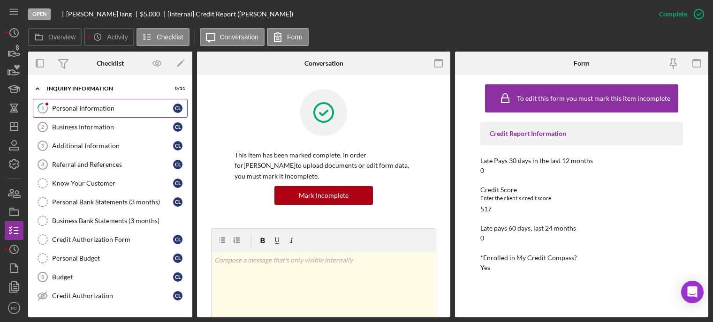
click at [76, 113] on link "1 Personal Information c l" at bounding box center [110, 108] width 155 height 19
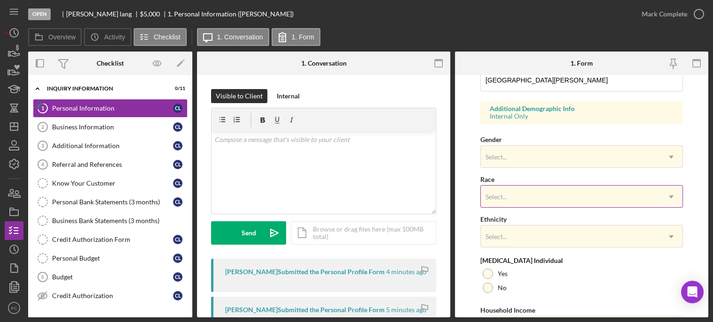
scroll to position [382, 0]
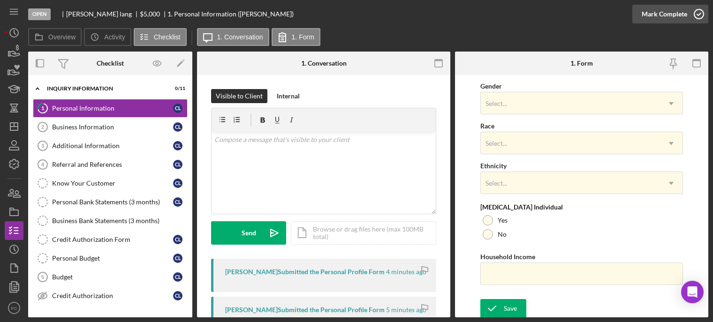
click at [698, 9] on icon "button" at bounding box center [698, 13] width 23 height 23
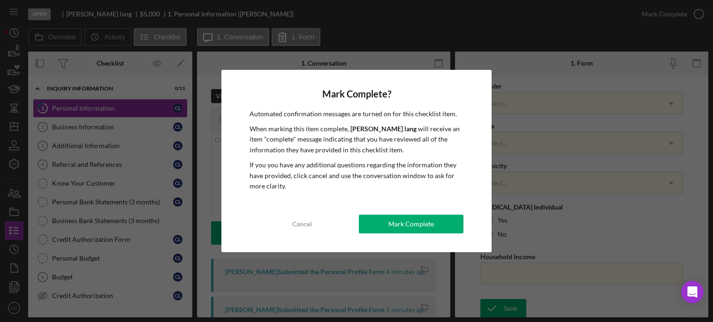
scroll to position [0, 0]
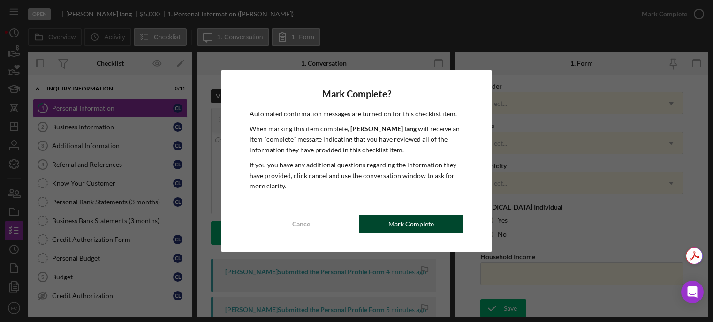
click at [381, 225] on button "Mark Complete" at bounding box center [411, 224] width 105 height 19
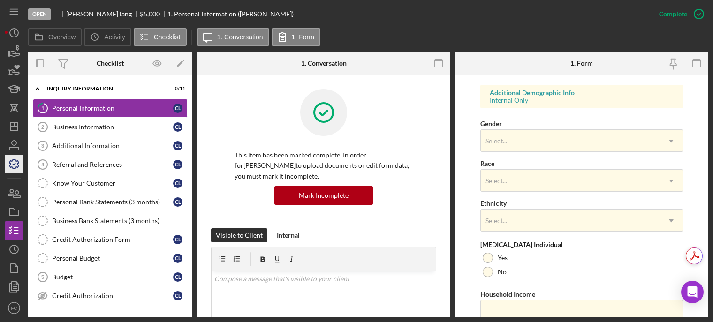
scroll to position [195, 0]
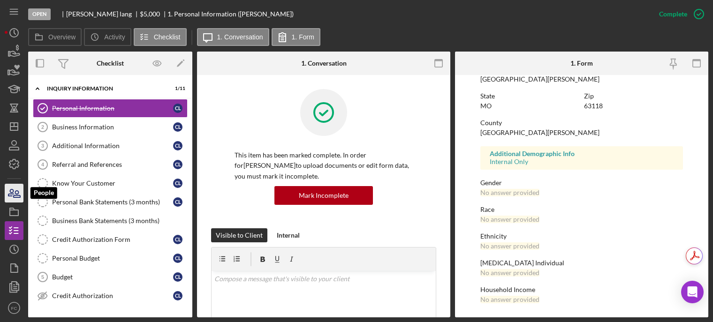
click at [20, 196] on icon "button" at bounding box center [17, 194] width 7 height 7
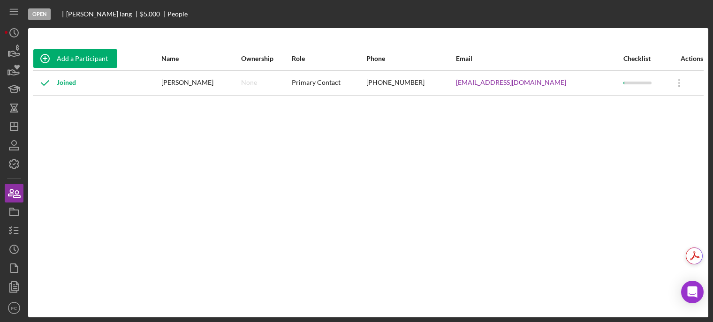
click at [187, 98] on div "Add a Participant Name Ownership Role Phone Email Checklist Actions Joined calv…" at bounding box center [368, 173] width 680 height 252
drag, startPoint x: 184, startPoint y: 80, endPoint x: 216, endPoint y: 81, distance: 32.4
click at [216, 81] on tr "Joined calvin lang None Primary Contact (314) 865-9983 clang0123@yahoo.com Icon…" at bounding box center [368, 82] width 671 height 25
click at [200, 95] on td "[PERSON_NAME]" at bounding box center [201, 82] width 80 height 25
click at [192, 88] on div "[PERSON_NAME]" at bounding box center [200, 82] width 79 height 23
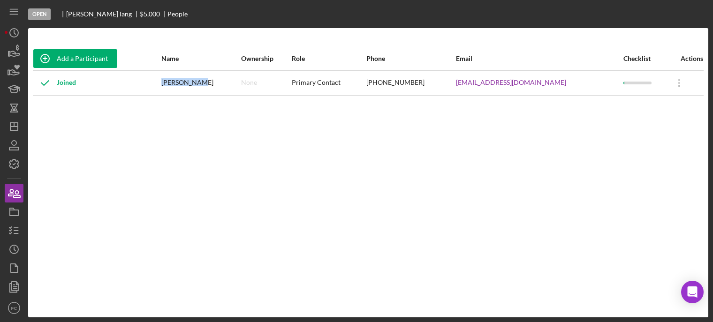
drag, startPoint x: 187, startPoint y: 83, endPoint x: 217, endPoint y: 84, distance: 30.1
click at [217, 84] on div "[PERSON_NAME]" at bounding box center [200, 82] width 79 height 23
click at [257, 159] on div "Add a Participant Name Ownership Role Phone Email Checklist Actions Joined calv…" at bounding box center [368, 173] width 680 height 252
drag, startPoint x: 389, startPoint y: 82, endPoint x: 443, endPoint y: 88, distance: 54.3
click at [443, 88] on tr "Joined calvin lang None Primary Contact (314) 865-9983 clang0123@yahoo.com Icon…" at bounding box center [368, 82] width 671 height 25
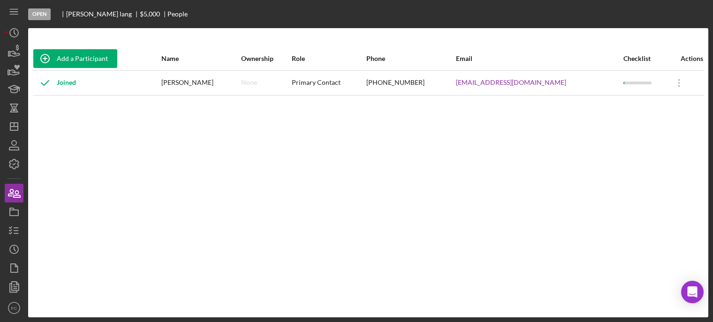
click at [526, 106] on div "Add a Participant Name Ownership Role Phone Email Checklist Actions Joined calv…" at bounding box center [368, 173] width 680 height 252
drag, startPoint x: 478, startPoint y: 83, endPoint x: 548, endPoint y: 84, distance: 69.4
click at [548, 85] on tr "Joined calvin lang None Primary Contact (314) 865-9983 clang0123@yahoo.com Icon…" at bounding box center [368, 82] width 671 height 25
click at [16, 127] on line "button" at bounding box center [14, 127] width 8 height 0
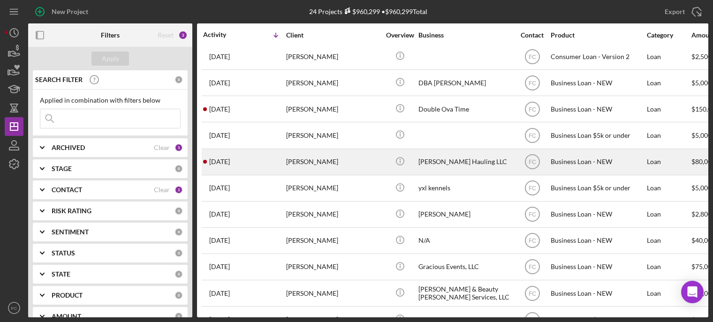
scroll to position [235, 0]
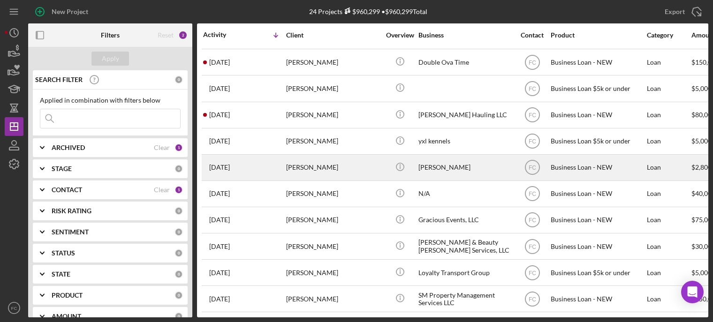
click at [339, 168] on div "[PERSON_NAME]" at bounding box center [333, 167] width 94 height 25
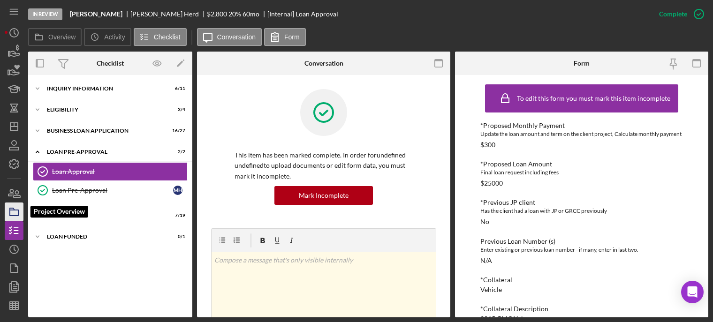
click at [12, 212] on icon "button" at bounding box center [13, 211] width 23 height 23
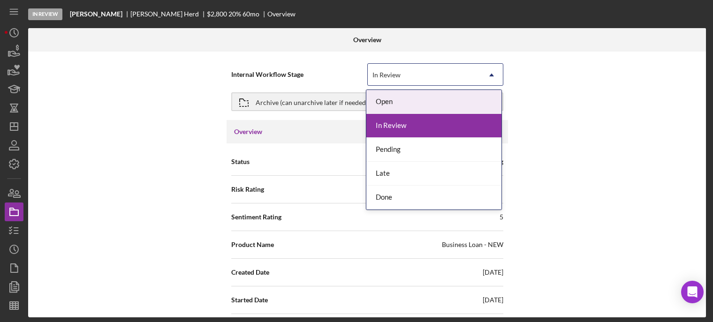
click at [398, 78] on div "In Review" at bounding box center [386, 75] width 28 height 8
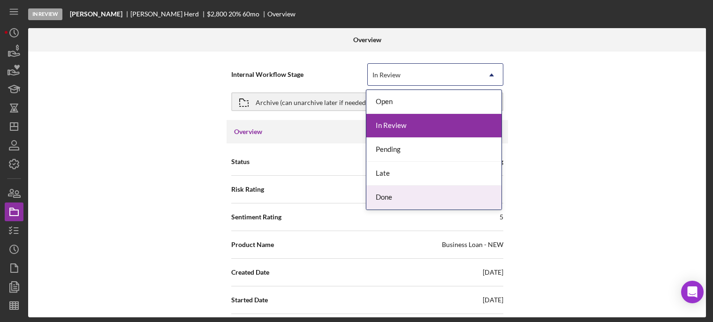
click at [379, 200] on div "Done" at bounding box center [433, 198] width 135 height 24
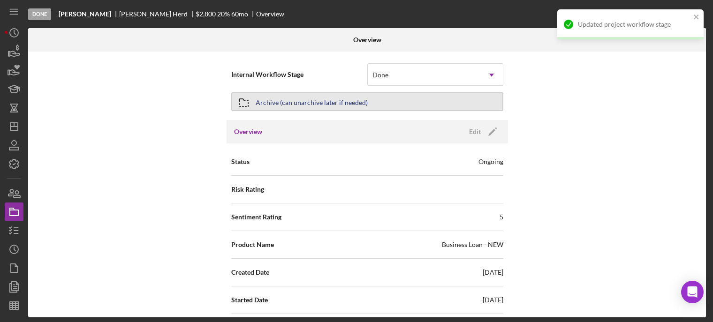
click at [295, 104] on div "Archive (can unarchive later if needed)" at bounding box center [312, 101] width 112 height 17
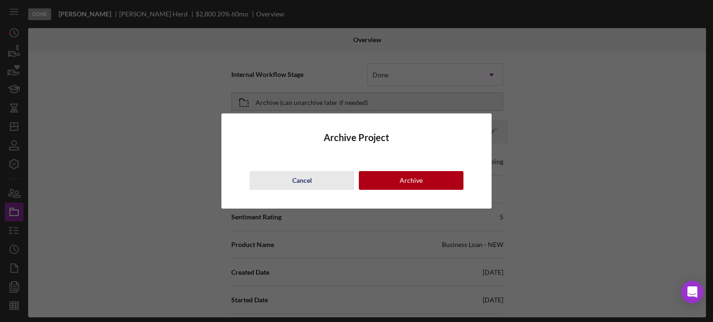
click at [311, 179] on div "Cancel" at bounding box center [302, 180] width 20 height 19
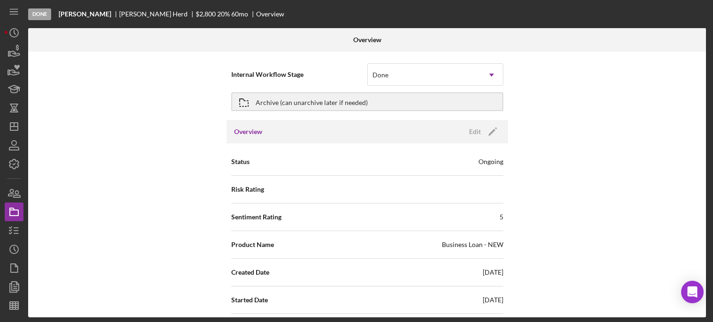
click at [352, 129] on div "Overview Edit Icon/Edit" at bounding box center [367, 131] width 281 height 23
click at [470, 129] on div "Edit" at bounding box center [475, 132] width 12 height 14
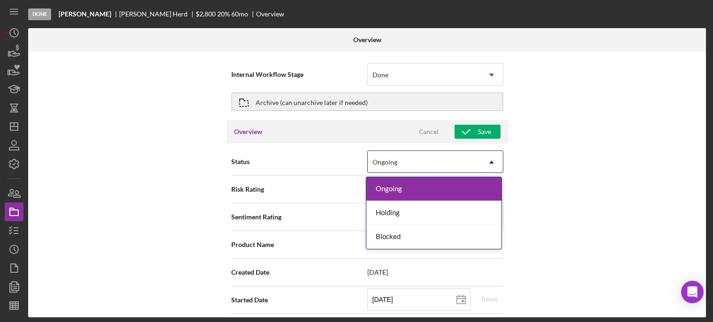
click at [390, 167] on div "Ongoing" at bounding box center [424, 163] width 113 height 22
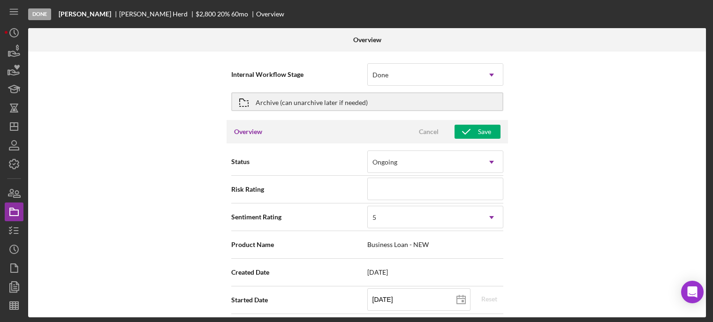
click at [545, 211] on div "Internal Workflow Stage Done Icon/Dropdown Arrow Archive (can unarchive later i…" at bounding box center [367, 185] width 678 height 266
click at [300, 103] on div "Archive (can unarchive later if needed)" at bounding box center [312, 101] width 112 height 17
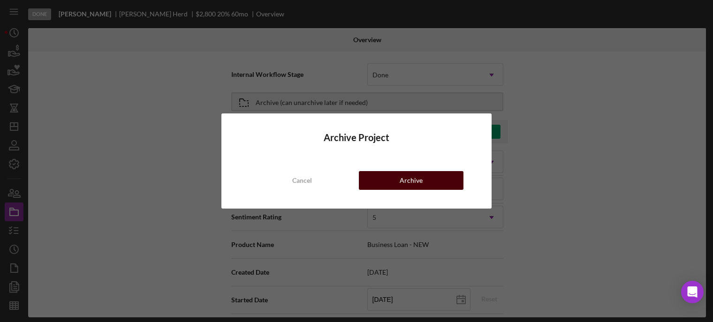
click at [373, 178] on button "Archive" at bounding box center [411, 180] width 105 height 19
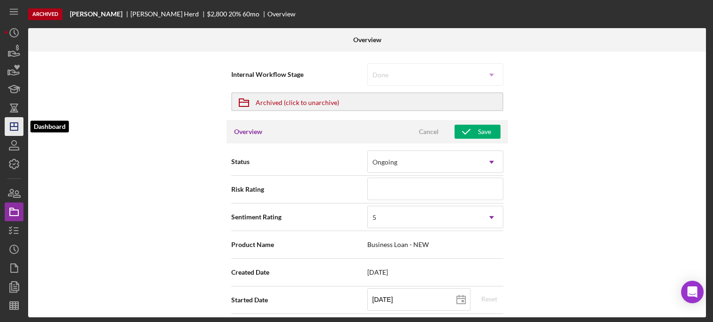
click at [12, 122] on icon "Icon/Dashboard" at bounding box center [13, 126] width 23 height 23
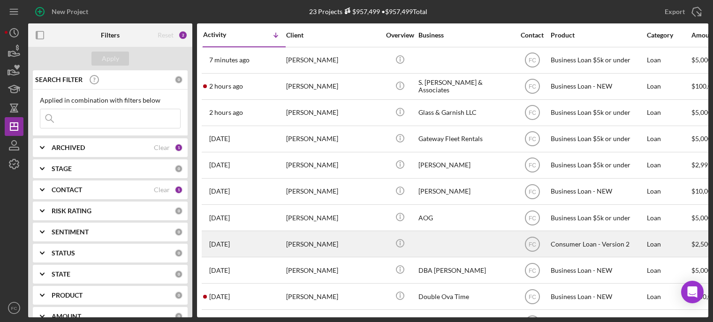
click at [312, 249] on div "[PERSON_NAME]" at bounding box center [333, 244] width 94 height 25
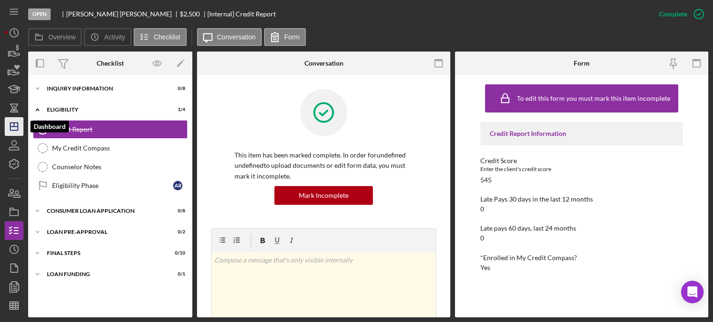
click at [13, 130] on polygon "button" at bounding box center [14, 127] width 8 height 8
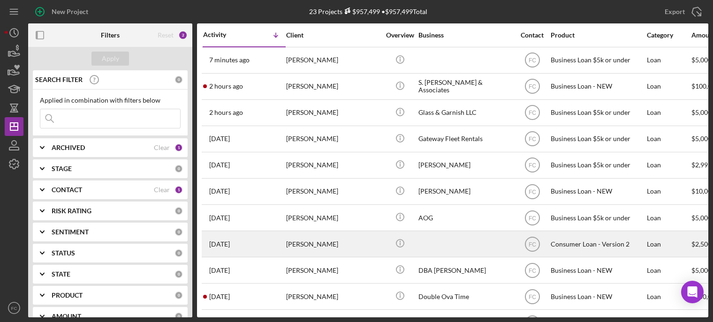
click at [268, 242] on div "1 week ago Aneisha Robinson" at bounding box center [244, 244] width 82 height 25
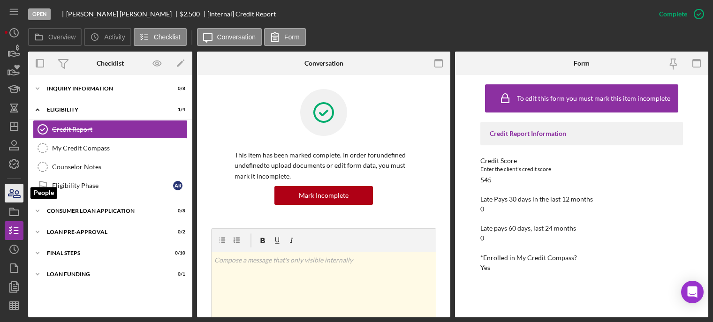
click at [11, 197] on icon "button" at bounding box center [13, 193] width 23 height 23
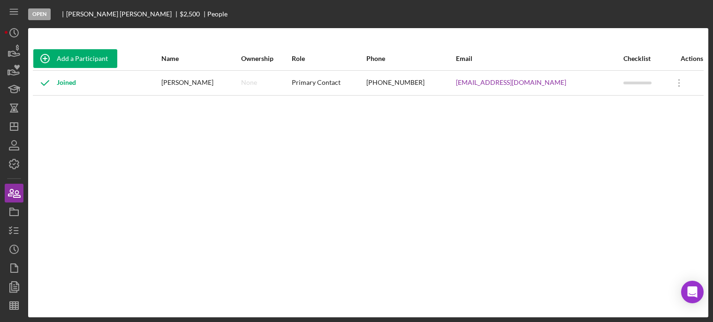
drag, startPoint x: 172, startPoint y: 81, endPoint x: 208, endPoint y: 93, distance: 38.3
click at [227, 83] on tr "Joined Aneisha Robinson None Primary Contact (314) 732-3998 Aneisha5553@gmail.c…" at bounding box center [368, 82] width 671 height 25
click at [206, 93] on div "[PERSON_NAME]" at bounding box center [200, 82] width 79 height 23
drag, startPoint x: 176, startPoint y: 80, endPoint x: 229, endPoint y: 80, distance: 53.0
click at [229, 82] on div "[PERSON_NAME]" at bounding box center [200, 82] width 79 height 23
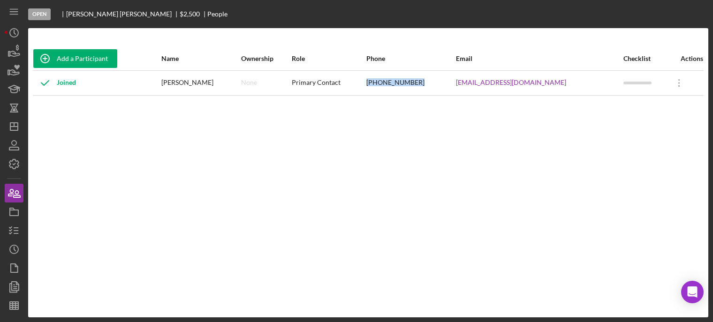
drag, startPoint x: 406, startPoint y: 82, endPoint x: 454, endPoint y: 78, distance: 48.4
click at [454, 78] on div "(314) 732-3998" at bounding box center [410, 82] width 88 height 23
drag, startPoint x: 499, startPoint y: 115, endPoint x: 481, endPoint y: 92, distance: 29.1
click at [498, 114] on div "Add a Participant Name Ownership Role Phone Email Checklist Actions Joined Anei…" at bounding box center [368, 173] width 680 height 252
drag, startPoint x: 483, startPoint y: 80, endPoint x: 562, endPoint y: 84, distance: 79.4
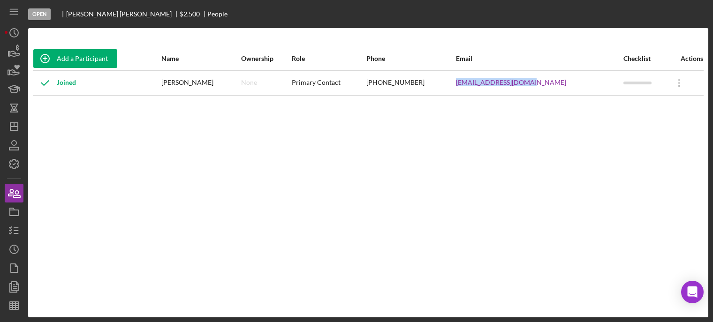
click at [562, 84] on tr "Joined Aneisha Robinson None Primary Contact (314) 732-3998 Aneisha5553@gmail.c…" at bounding box center [368, 82] width 671 height 25
drag, startPoint x: 177, startPoint y: 81, endPoint x: 228, endPoint y: 83, distance: 51.6
click at [228, 83] on div "[PERSON_NAME]" at bounding box center [200, 82] width 79 height 23
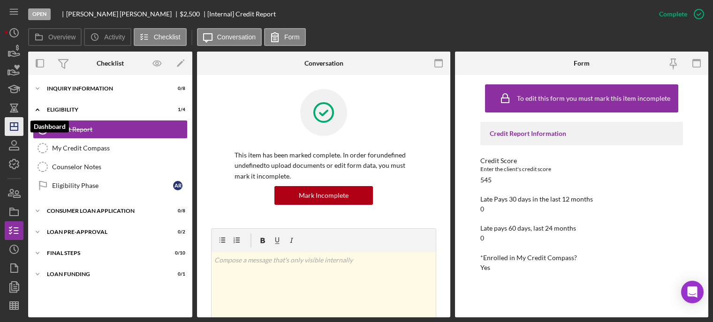
click at [10, 127] on polygon "button" at bounding box center [14, 127] width 8 height 8
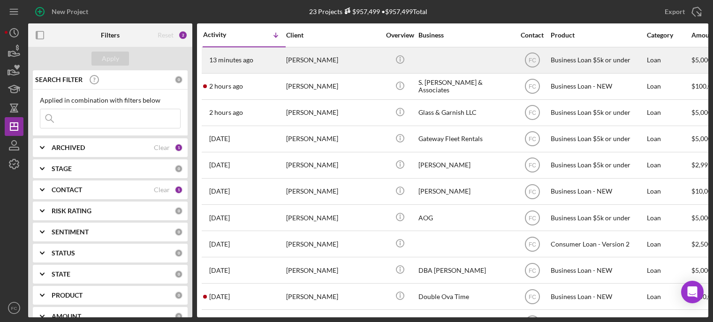
click at [348, 63] on div "[PERSON_NAME]" at bounding box center [333, 60] width 94 height 25
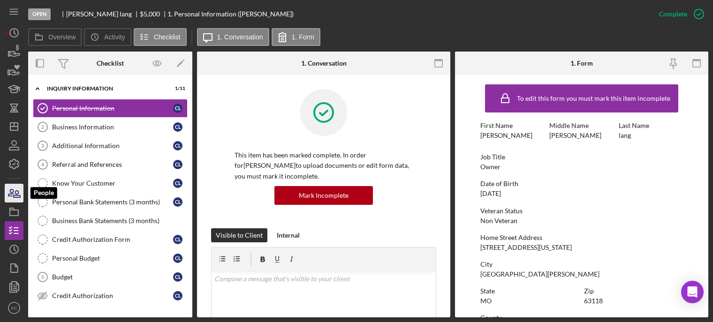
click at [17, 195] on icon "button" at bounding box center [13, 193] width 23 height 23
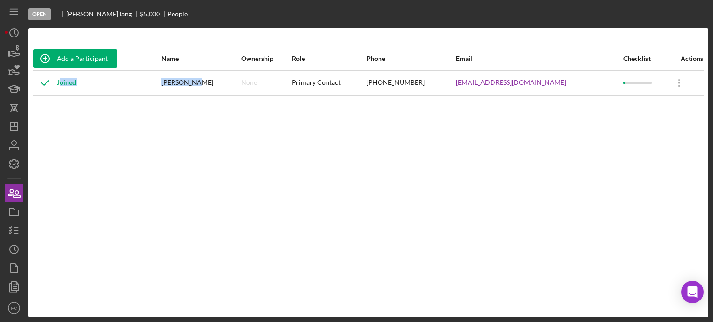
drag, startPoint x: 183, startPoint y: 82, endPoint x: 213, endPoint y: 80, distance: 29.6
click at [213, 80] on tr "Joined calvin lang None Primary Contact (314) 865-9983 clang0123@yahoo.com Icon…" at bounding box center [368, 82] width 671 height 25
click at [197, 103] on div "Add a Participant Name Ownership Role Phone Email Checklist Actions Joined calv…" at bounding box center [368, 173] width 680 height 252
drag, startPoint x: 186, startPoint y: 80, endPoint x: 219, endPoint y: 83, distance: 32.5
click at [219, 83] on div "[PERSON_NAME]" at bounding box center [200, 82] width 79 height 23
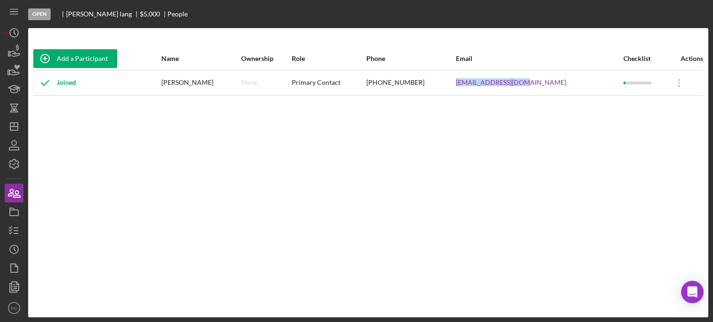
drag, startPoint x: 478, startPoint y: 82, endPoint x: 553, endPoint y: 84, distance: 74.2
click at [553, 84] on tr "Joined calvin lang None Primary Contact (314) 865-9983 clang0123@yahoo.com Icon…" at bounding box center [368, 82] width 671 height 25
click at [18, 133] on icon "Icon/Dashboard" at bounding box center [13, 126] width 23 height 23
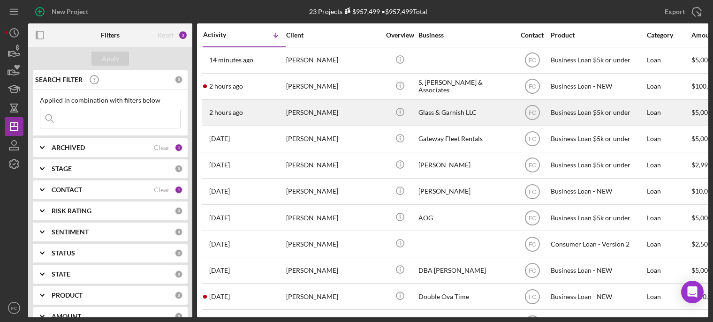
click at [267, 118] on div "2 hours ago Hannah Wilhoit" at bounding box center [244, 112] width 82 height 25
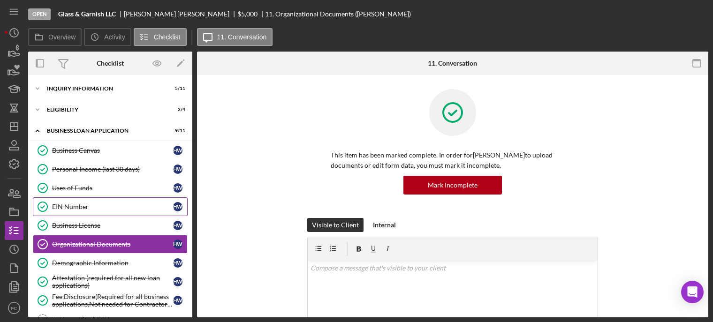
scroll to position [46, 0]
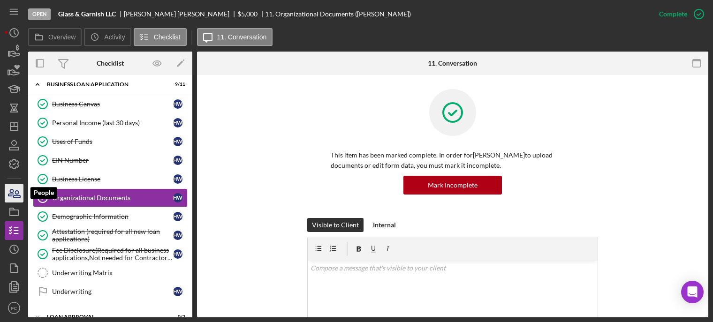
click at [18, 196] on icon "button" at bounding box center [17, 194] width 7 height 7
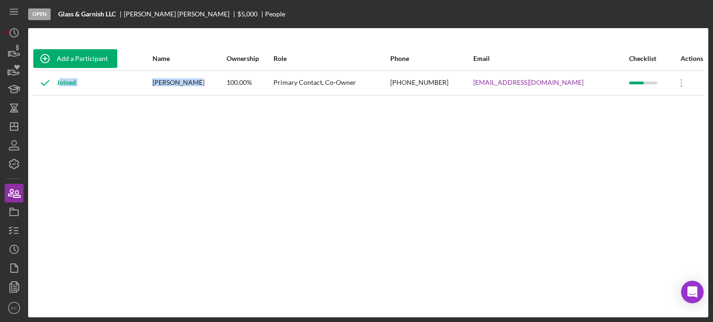
drag, startPoint x: 152, startPoint y: 82, endPoint x: 191, endPoint y: 92, distance: 41.2
click at [200, 84] on tr "Joined Hannah Wilhoit 100.00% Primary Contact, Co-Owner (660) 619-8743 glassgar…" at bounding box center [368, 82] width 671 height 25
click at [190, 95] on td "[PERSON_NAME]" at bounding box center [189, 82] width 74 height 25
drag, startPoint x: 158, startPoint y: 82, endPoint x: 201, endPoint y: 82, distance: 43.2
click at [205, 82] on div "[PERSON_NAME]" at bounding box center [188, 82] width 73 height 23
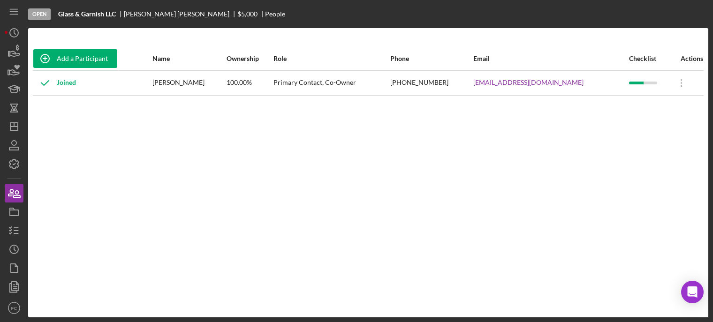
drag, startPoint x: 469, startPoint y: 83, endPoint x: 576, endPoint y: 86, distance: 107.0
click at [576, 86] on tr "Joined Hannah Wilhoit 100.00% Primary Contact, Co-Owner (660) 619-8743 glassgar…" at bounding box center [368, 82] width 671 height 25
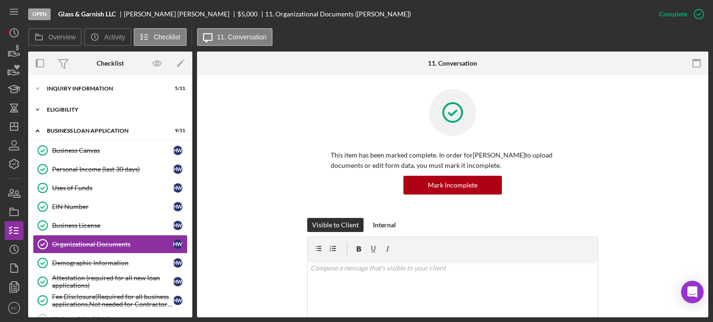
click at [76, 106] on div "Icon/Expander Eligibility 2 / 4" at bounding box center [110, 109] width 164 height 19
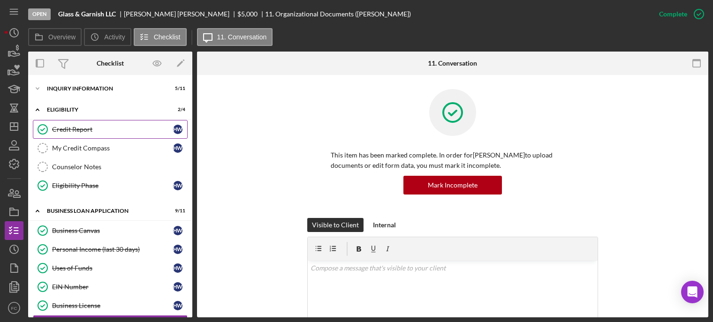
click at [74, 134] on link "Credit Report Credit Report H W" at bounding box center [110, 129] width 155 height 19
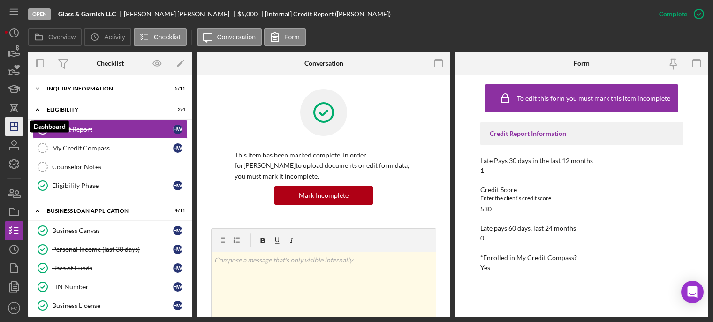
click at [9, 129] on icon "Icon/Dashboard" at bounding box center [13, 126] width 23 height 23
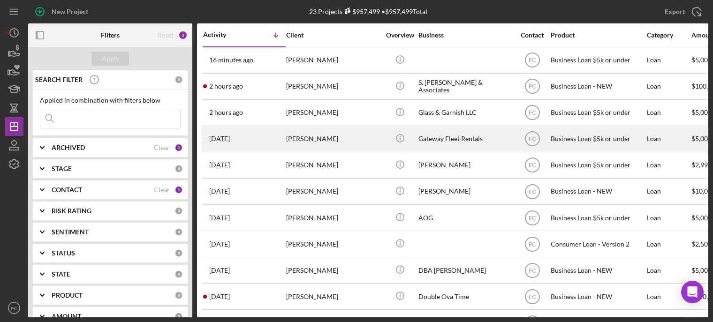
click at [341, 142] on div "[PERSON_NAME]" at bounding box center [333, 139] width 94 height 25
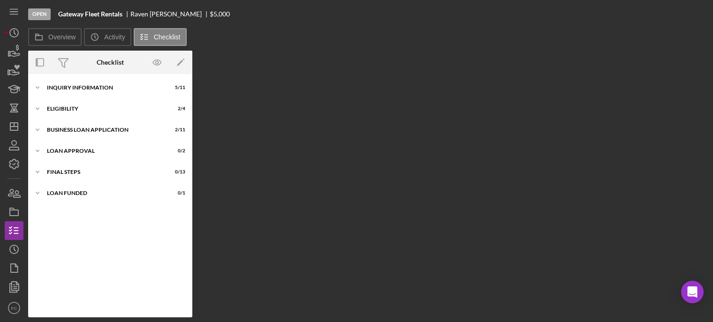
scroll to position [65, 0]
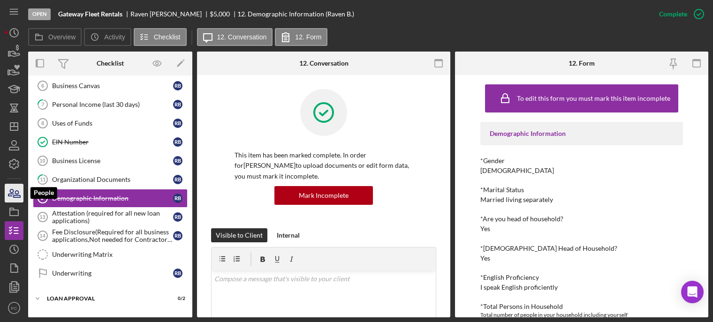
click at [20, 190] on icon "button" at bounding box center [13, 193] width 23 height 23
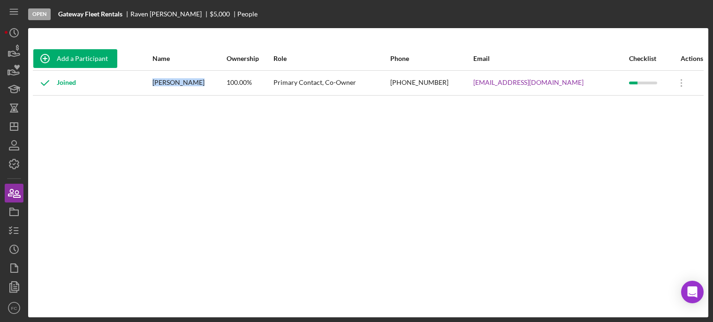
drag, startPoint x: 163, startPoint y: 83, endPoint x: 204, endPoint y: 83, distance: 40.3
click at [204, 83] on div "[PERSON_NAME]" at bounding box center [188, 82] width 73 height 23
click at [479, 126] on div "Add a Participant Name Ownership Role Phone Email Checklist Actions Joined Rave…" at bounding box center [368, 173] width 680 height 252
drag, startPoint x: 472, startPoint y: 83, endPoint x: 572, endPoint y: 83, distance: 99.5
click at [572, 83] on tr "Joined Raven Ballard 100.00% Primary Contact, Co-Owner (314) 728-7238 gatewayfl…" at bounding box center [368, 82] width 671 height 25
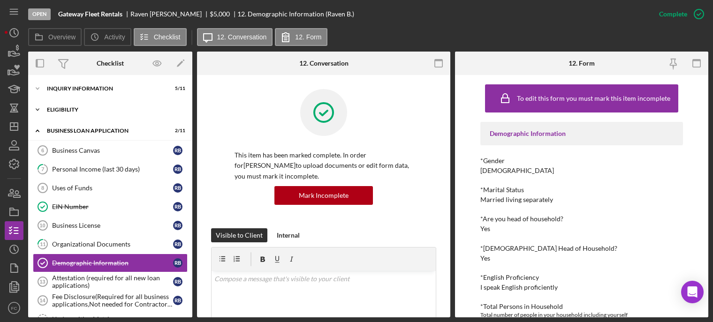
click at [75, 114] on div "Icon/Expander Eligibility 2 / 4" at bounding box center [110, 109] width 164 height 19
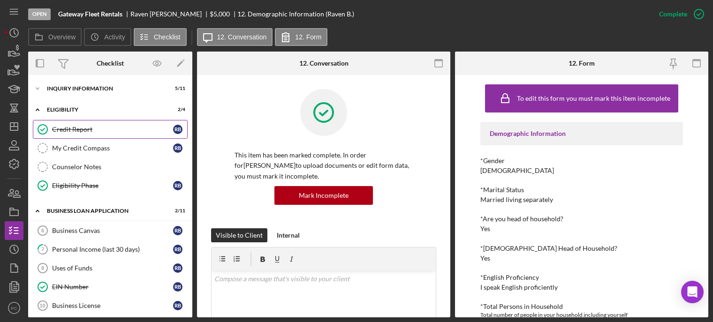
click at [74, 133] on link "Credit Report Credit Report R B" at bounding box center [110, 129] width 155 height 19
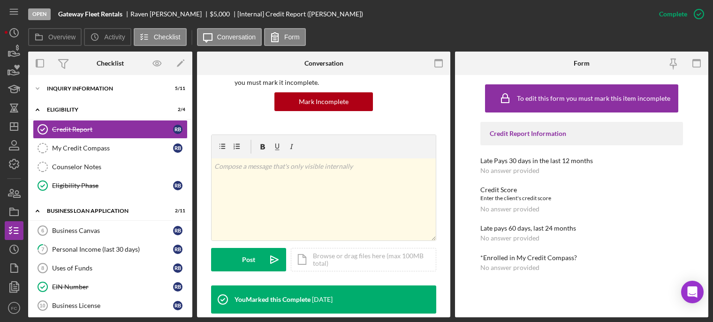
scroll to position [188, 0]
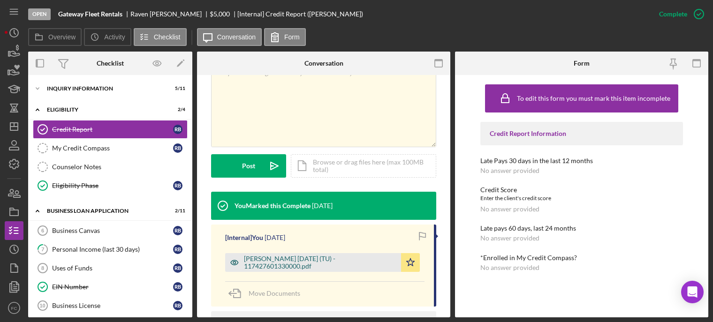
click at [300, 267] on div "Ballard, Raven 2025-09-05 (TU) - 117427601330000.pdf" at bounding box center [320, 262] width 152 height 15
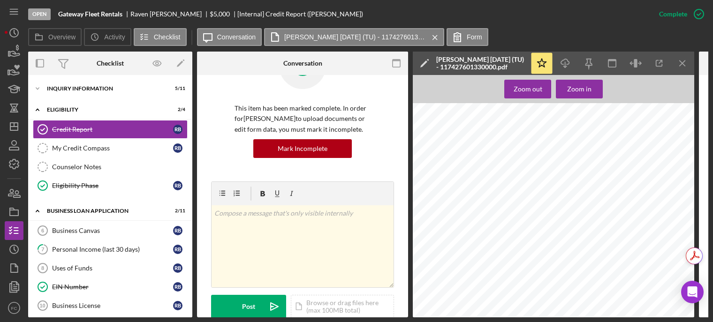
scroll to position [0, 0]
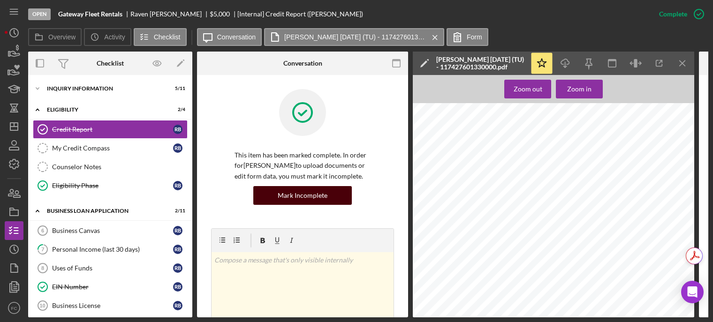
click at [298, 198] on div "Mark Incomplete" at bounding box center [303, 195] width 50 height 19
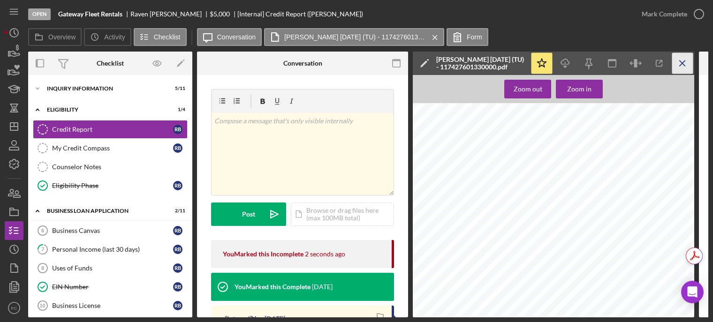
click at [683, 63] on icon "Icon/Menu Close" at bounding box center [682, 63] width 21 height 21
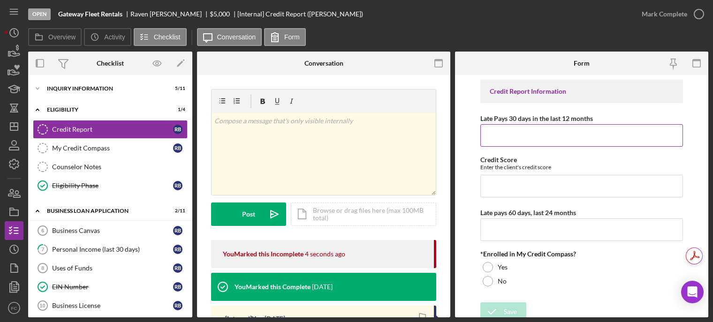
click at [517, 139] on input "Late Pays 30 days in the last 12 months" at bounding box center [581, 135] width 203 height 23
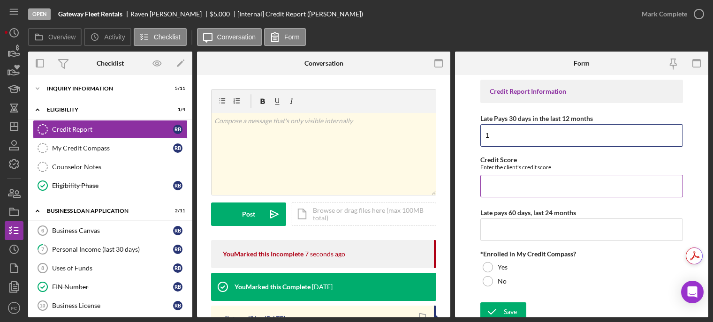
type input "1"
click at [514, 177] on input "Credit Score" at bounding box center [581, 186] width 203 height 23
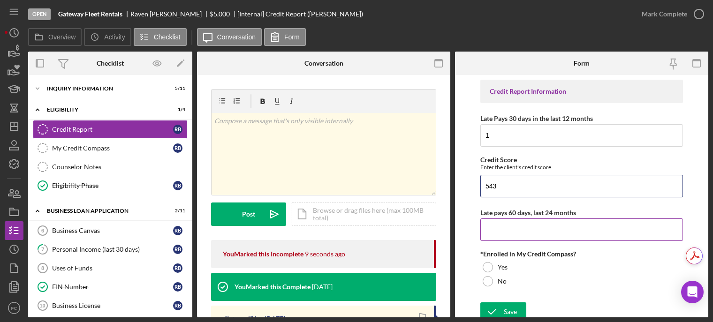
type input "543"
click at [497, 231] on input "Late pays 60 days, last 24 months" at bounding box center [581, 230] width 203 height 23
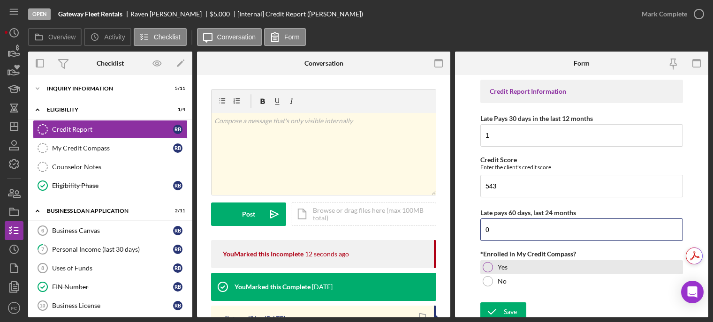
type input "0"
click at [486, 268] on div at bounding box center [488, 267] width 10 height 10
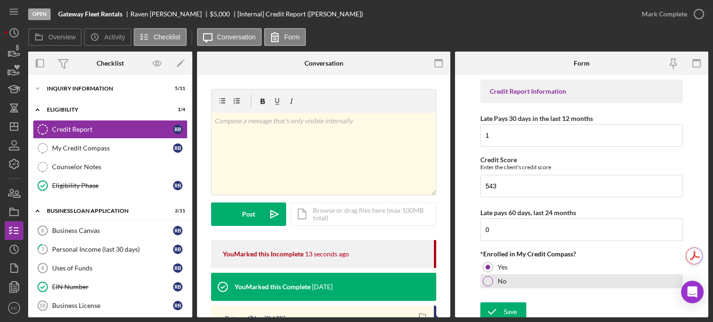
scroll to position [5, 0]
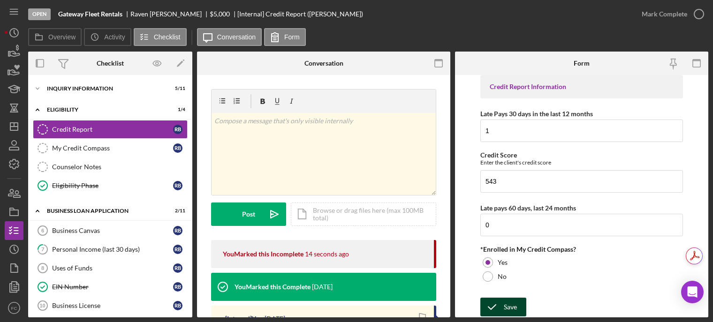
click at [507, 306] on div "Save" at bounding box center [510, 307] width 13 height 19
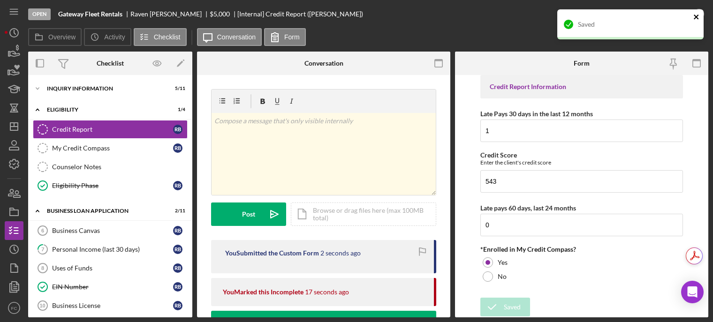
click at [699, 15] on icon "close" at bounding box center [696, 17] width 7 height 8
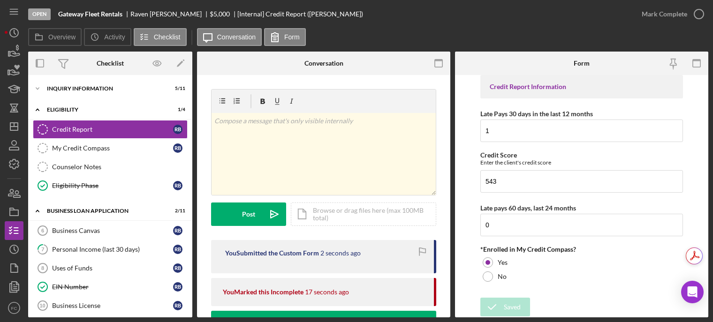
click at [699, 11] on div "Saved" at bounding box center [630, 10] width 150 height 4
drag, startPoint x: 240, startPoint y: 1, endPoint x: 15, endPoint y: 208, distance: 305.8
click at [15, 208] on icon "button" at bounding box center [13, 211] width 23 height 23
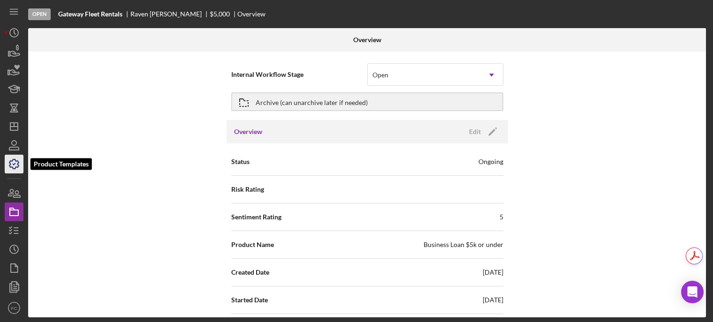
click at [17, 161] on icon "button" at bounding box center [13, 163] width 23 height 23
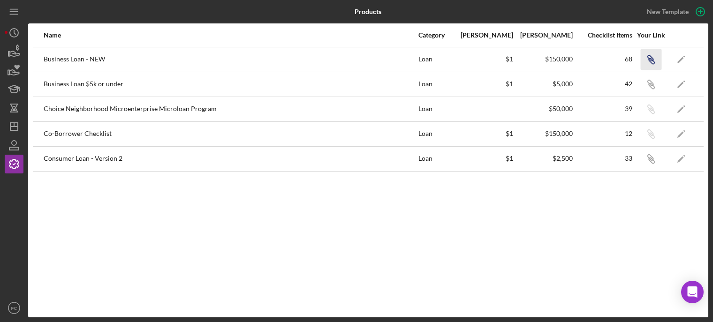
click at [648, 61] on icon "Icon/Link" at bounding box center [650, 59] width 21 height 21
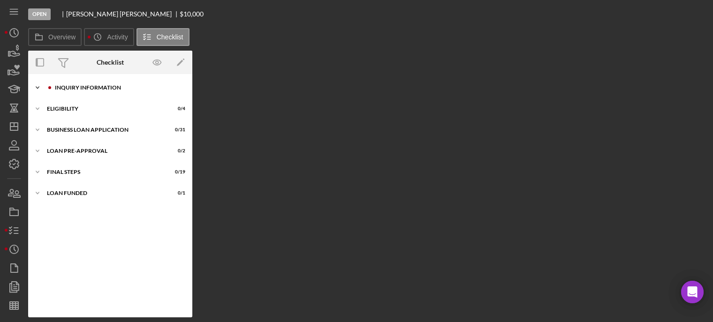
click at [81, 88] on div "INQUIRY INFORMATION" at bounding box center [118, 88] width 126 height 6
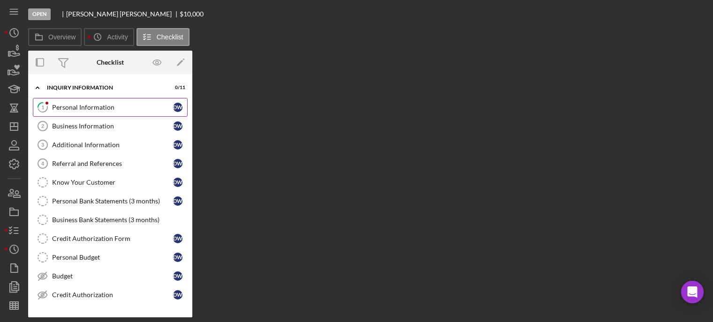
click at [70, 106] on div "Personal Information" at bounding box center [112, 108] width 121 height 8
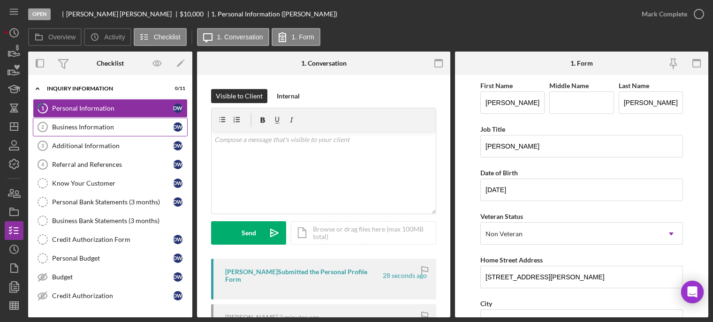
click at [68, 132] on link "Business Information 2 Business Information D W" at bounding box center [110, 127] width 155 height 19
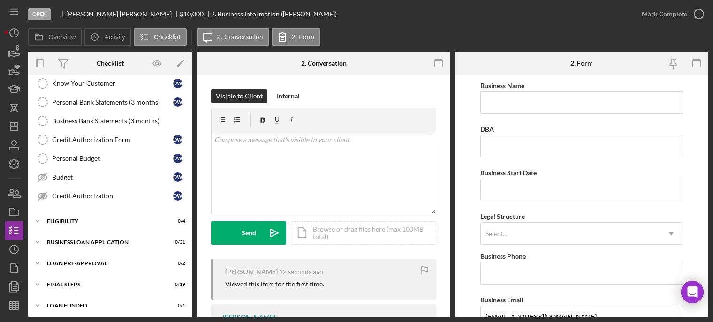
scroll to position [53, 0]
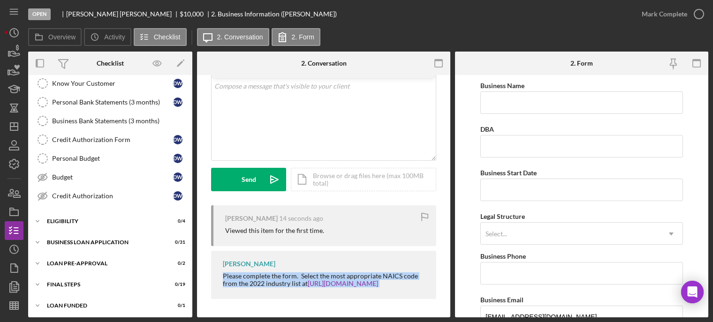
drag, startPoint x: 220, startPoint y: 277, endPoint x: 422, endPoint y: 302, distance: 204.2
click at [422, 302] on div "Douglas Williams 14 seconds ago Viewed this item for the first time. Franchot C…" at bounding box center [323, 254] width 225 height 99
copy div "Please complete the form. Select the most appropriate NAICS code from the 2022 …"
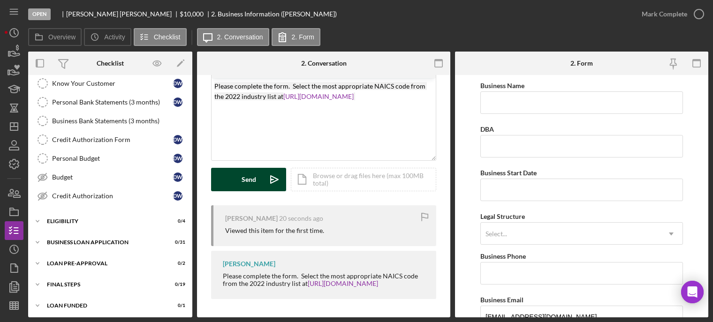
click at [250, 188] on div "Send" at bounding box center [249, 179] width 15 height 23
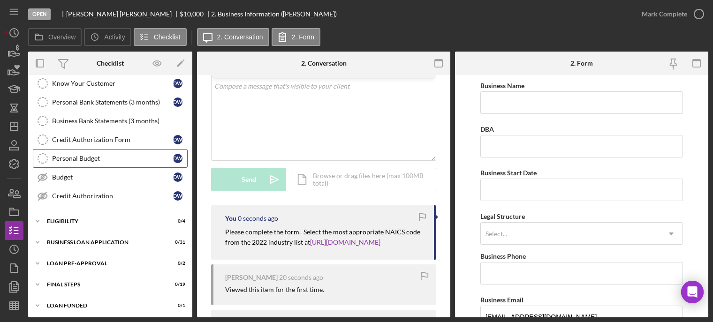
scroll to position [0, 0]
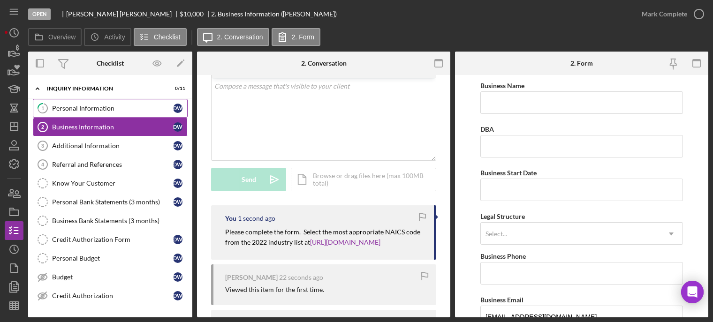
click at [81, 110] on div "Personal Information" at bounding box center [112, 109] width 121 height 8
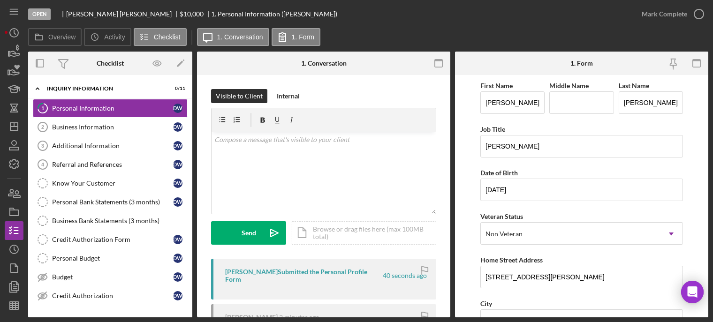
scroll to position [94, 0]
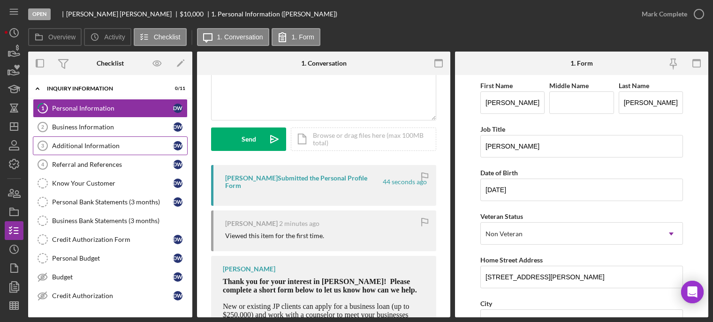
click at [88, 138] on link "Additional Information 3 Additional Information D W" at bounding box center [110, 146] width 155 height 19
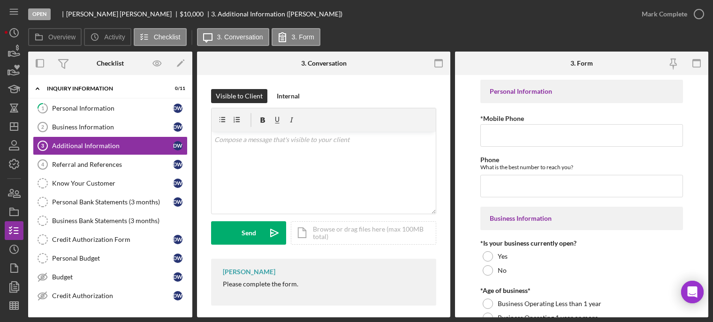
drag, startPoint x: 218, startPoint y: 279, endPoint x: 306, endPoint y: 290, distance: 88.9
click at [306, 290] on div "Franchot Cunningham Please complete the form." at bounding box center [323, 282] width 225 height 47
copy div "Please complete the form."
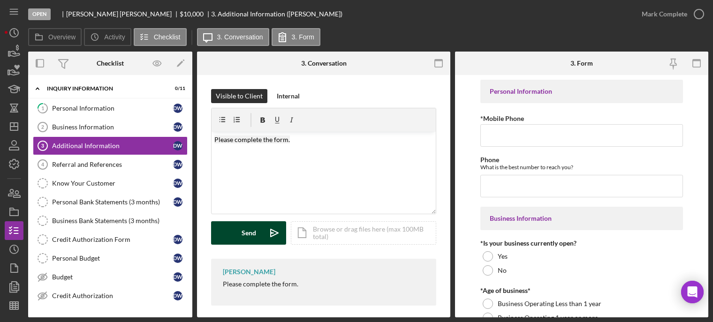
click at [227, 238] on button "Send Icon/icon-invite-send" at bounding box center [248, 232] width 75 height 23
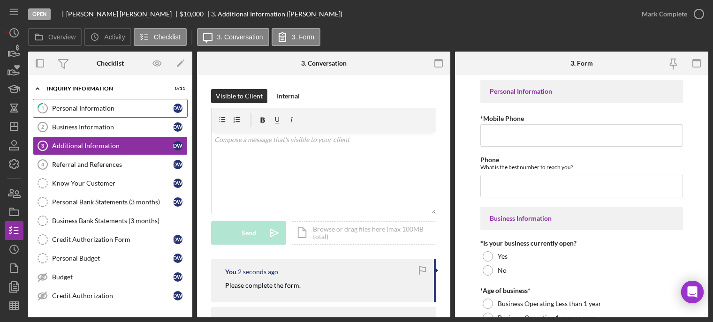
click at [82, 112] on div "Personal Information" at bounding box center [112, 109] width 121 height 8
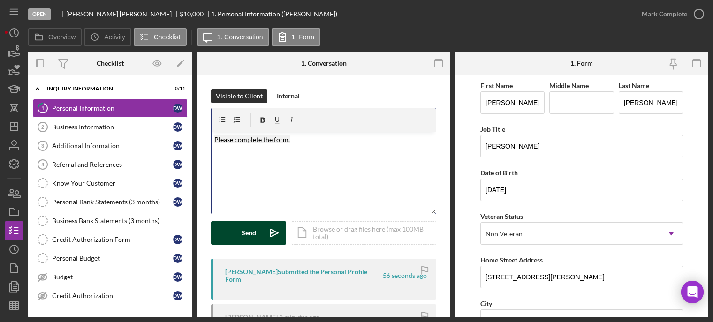
click at [227, 238] on button "Send Icon/icon-invite-send" at bounding box center [248, 232] width 75 height 23
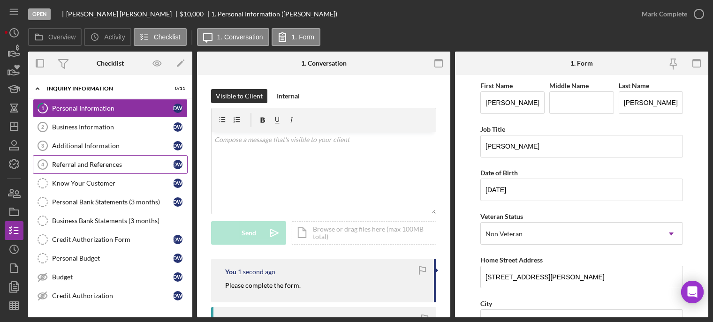
click at [86, 164] on div "Referral and References" at bounding box center [112, 165] width 121 height 8
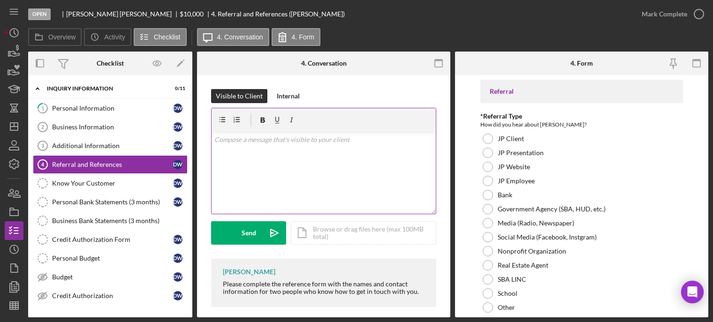
scroll to position [8, 0]
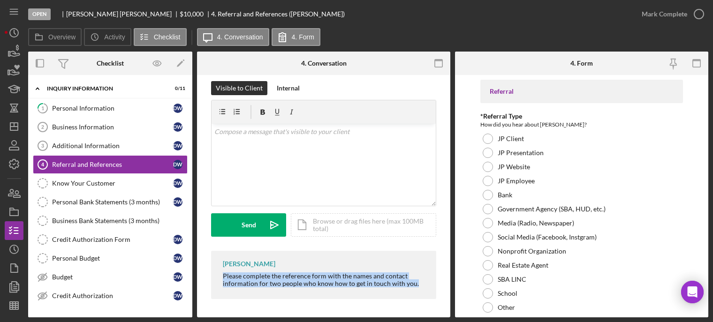
drag, startPoint x: 218, startPoint y: 275, endPoint x: 419, endPoint y: 289, distance: 202.2
click at [419, 289] on div "Franchot Cunningham Please complete the reference form with the names and conta…" at bounding box center [323, 275] width 225 height 48
copy div "Please complete the reference form with the names and contact information for t…"
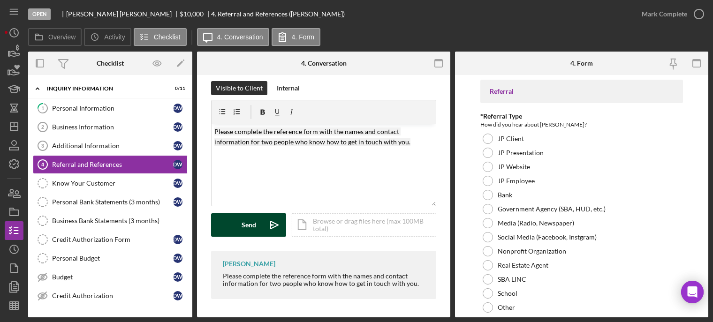
click at [238, 234] on button "Send Icon/icon-invite-send" at bounding box center [248, 224] width 75 height 23
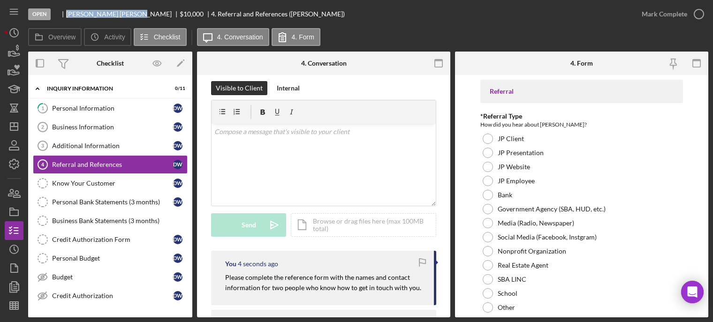
drag, startPoint x: 68, startPoint y: 13, endPoint x: 114, endPoint y: 13, distance: 46.4
click at [114, 13] on div "Douglas Williams" at bounding box center [123, 14] width 114 height 8
copy div "Douglas William"
click at [94, 273] on div "Budget" at bounding box center [112, 277] width 121 height 8
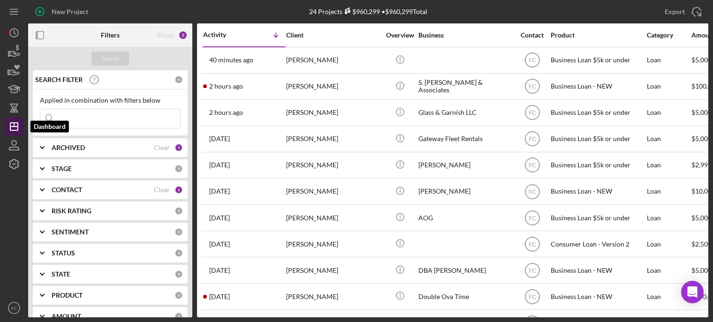
click at [16, 127] on line "button" at bounding box center [14, 127] width 8 height 0
click at [14, 140] on icon "button" at bounding box center [13, 145] width 23 height 23
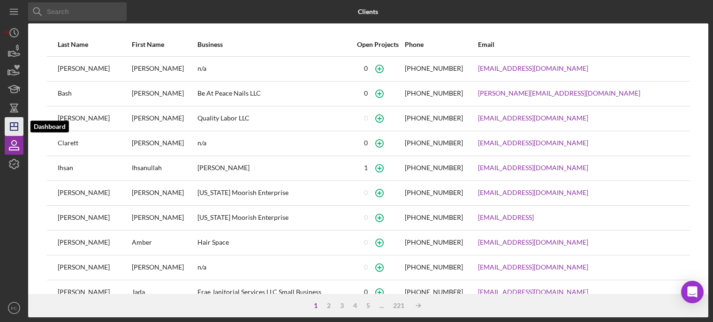
click at [13, 129] on icon "Icon/Dashboard" at bounding box center [13, 126] width 23 height 23
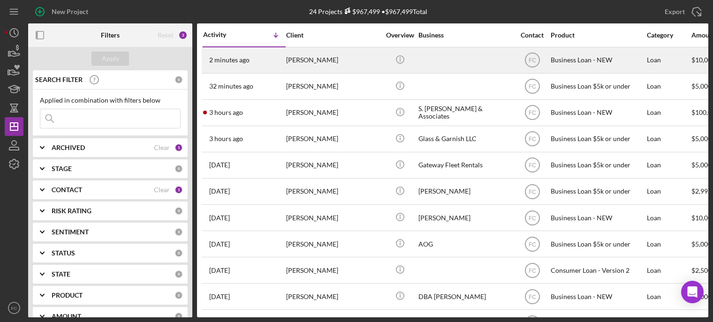
click at [261, 61] on div "2 minutes ago [PERSON_NAME]" at bounding box center [244, 60] width 82 height 25
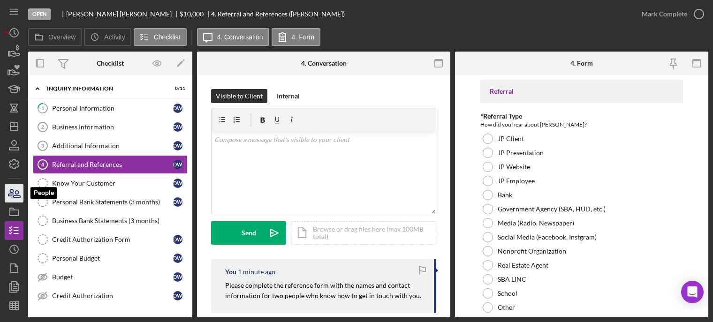
click at [13, 190] on icon "button" at bounding box center [10, 193] width 5 height 7
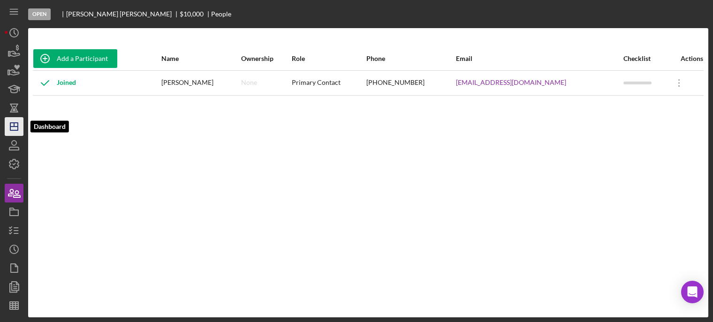
click at [13, 124] on icon "Icon/Dashboard" at bounding box center [13, 126] width 23 height 23
